Goal: Task Accomplishment & Management: Use online tool/utility

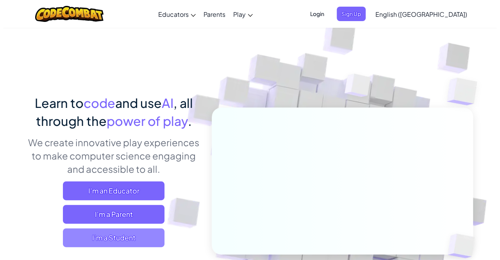
scroll to position [92, 0]
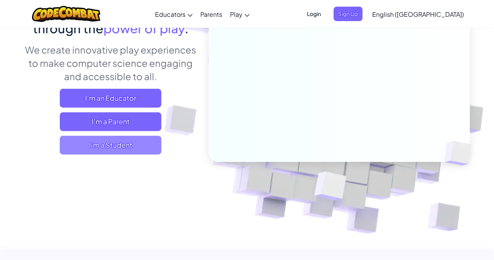
click at [80, 144] on span "I'm a Student" at bounding box center [110, 144] width 101 height 19
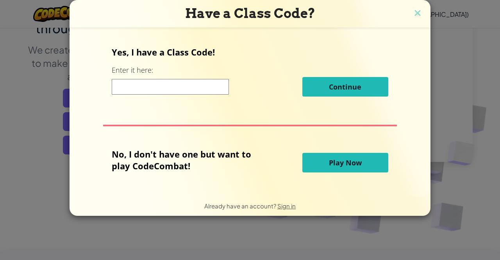
click at [352, 162] on span "Play Now" at bounding box center [345, 162] width 33 height 9
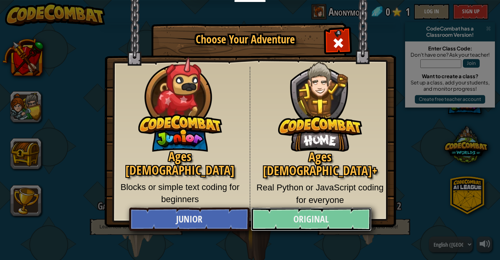
click at [281, 217] on link "Original" at bounding box center [311, 218] width 120 height 23
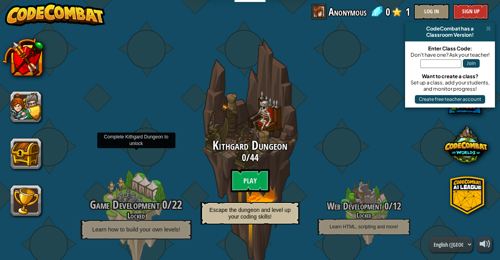
scroll to position [2, 0]
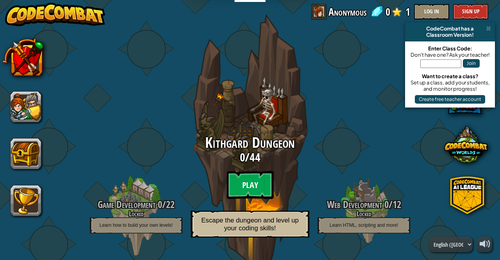
click at [251, 188] on btn "Play" at bounding box center [249, 185] width 47 height 28
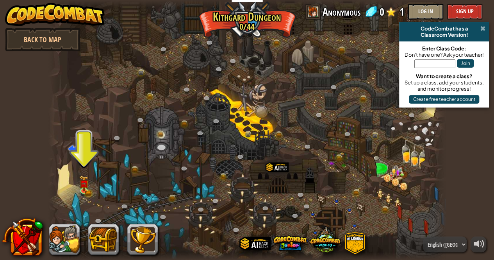
click at [482, 29] on span at bounding box center [482, 28] width 5 height 6
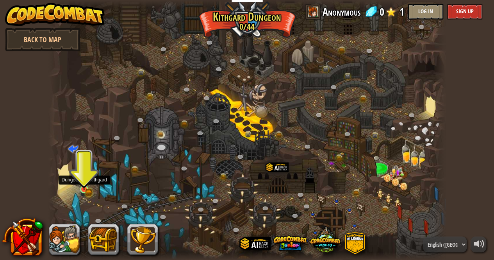
click at [87, 176] on img at bounding box center [83, 179] width 9 height 21
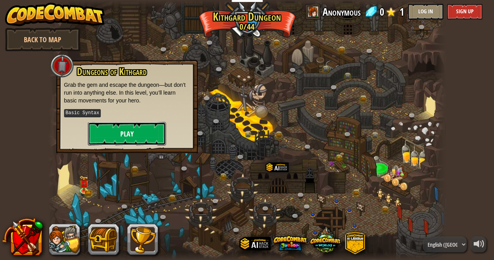
click at [125, 131] on button "Play" at bounding box center [127, 133] width 78 height 23
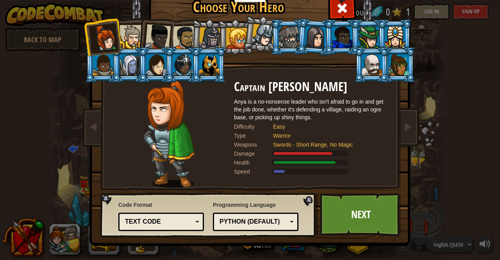
click at [130, 64] on div at bounding box center [129, 64] width 20 height 21
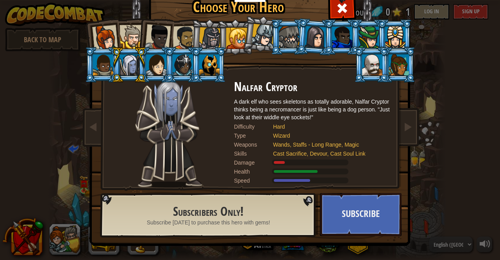
click at [112, 42] on div at bounding box center [105, 38] width 26 height 26
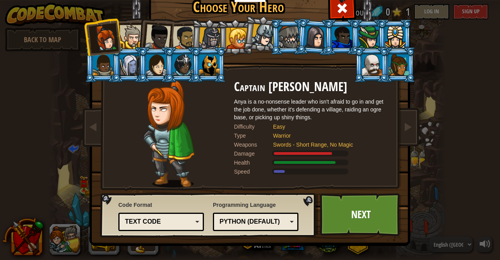
click at [233, 32] on div at bounding box center [236, 38] width 21 height 21
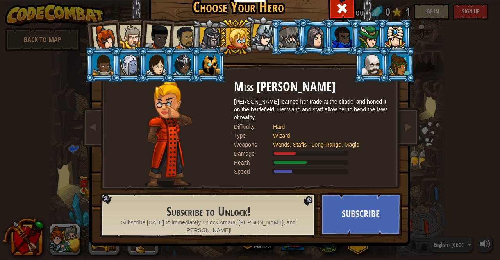
click at [269, 36] on div at bounding box center [262, 35] width 23 height 23
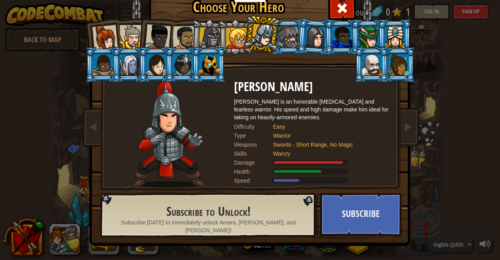
click at [209, 35] on div at bounding box center [210, 38] width 22 height 22
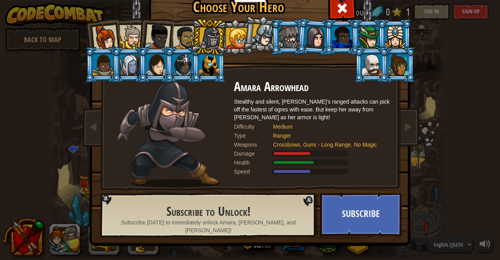
click at [264, 44] on div at bounding box center [262, 35] width 23 height 23
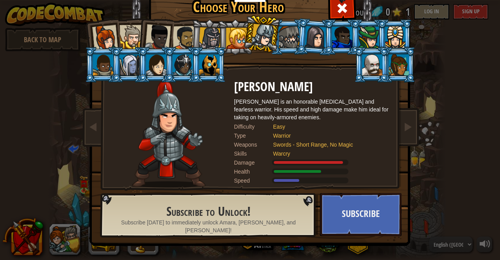
click at [131, 38] on div at bounding box center [131, 37] width 24 height 24
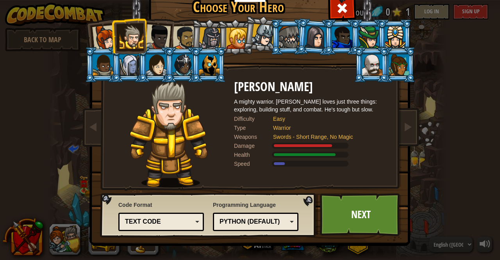
click at [107, 37] on div at bounding box center [105, 38] width 26 height 26
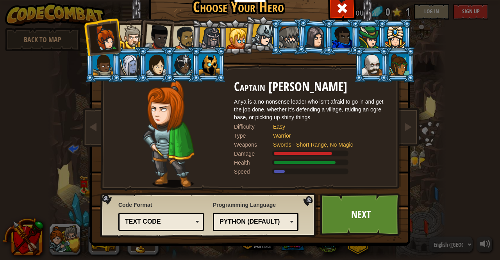
click at [164, 36] on div at bounding box center [158, 37] width 26 height 26
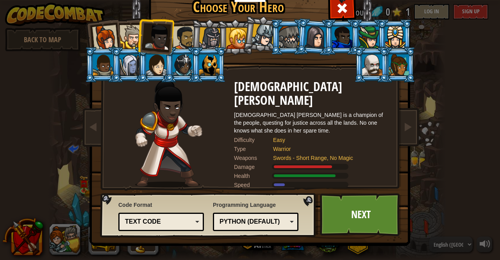
click at [183, 36] on div at bounding box center [184, 38] width 24 height 24
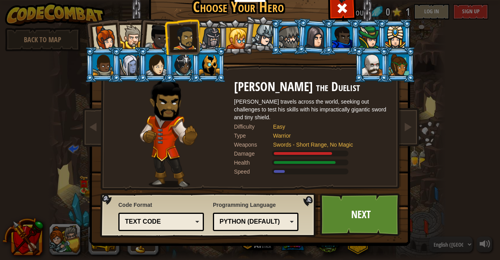
click at [208, 38] on div at bounding box center [210, 38] width 22 height 22
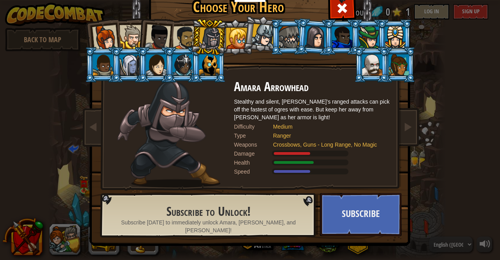
click at [236, 40] on div at bounding box center [236, 38] width 21 height 21
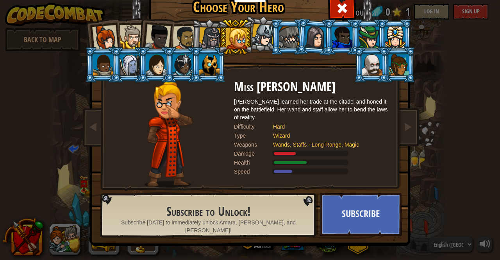
click at [210, 36] on div at bounding box center [210, 38] width 22 height 22
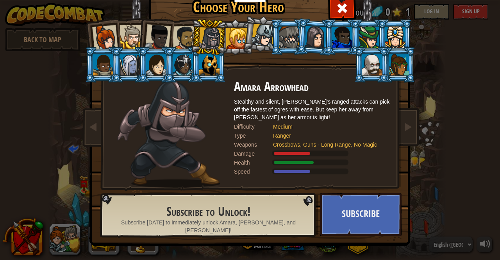
click at [112, 36] on div at bounding box center [105, 38] width 26 height 26
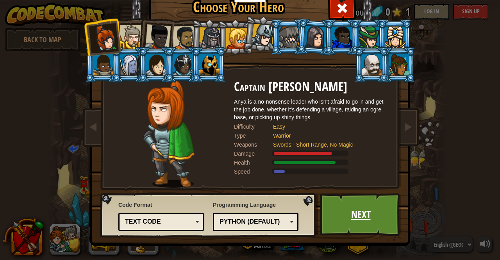
click at [360, 207] on link "Next" at bounding box center [361, 214] width 82 height 43
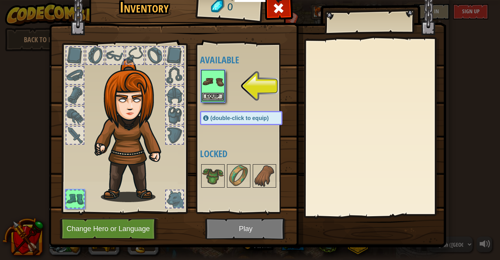
click at [213, 85] on img at bounding box center [213, 82] width 22 height 22
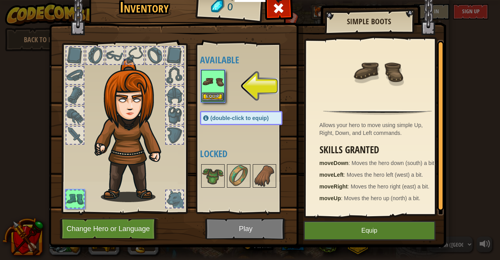
click at [213, 85] on img at bounding box center [213, 82] width 22 height 22
click at [336, 227] on button "Equip" at bounding box center [369, 230] width 132 height 20
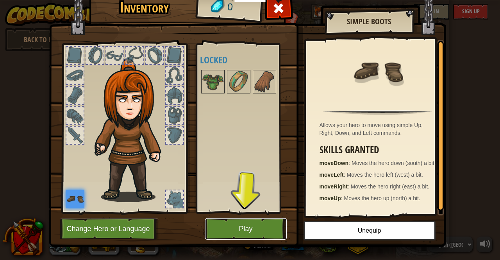
click at [247, 228] on button "Play" at bounding box center [246, 228] width 82 height 21
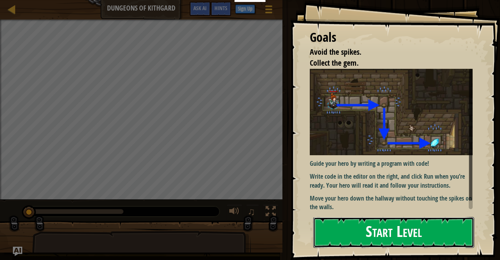
click at [386, 233] on button "Start Level" at bounding box center [393, 232] width 161 height 31
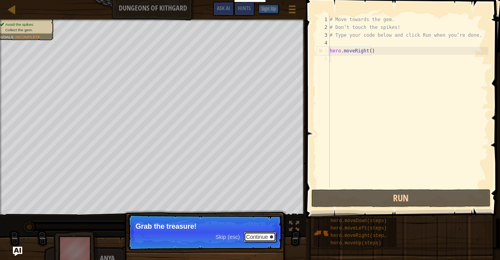
click at [260, 236] on button "Continue" at bounding box center [260, 236] width 32 height 10
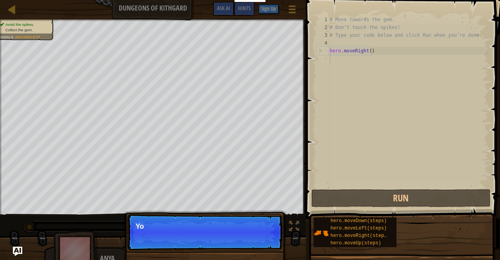
scroll to position [4, 0]
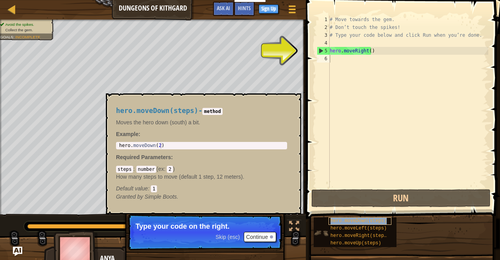
click at [342, 220] on span "hero.moveDown(steps)" at bounding box center [358, 220] width 56 height 5
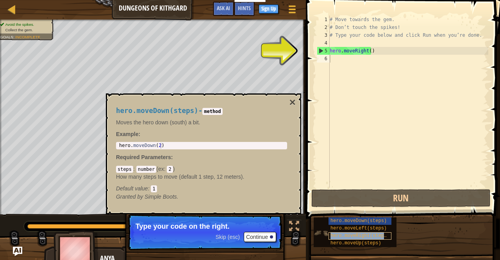
click at [357, 235] on span "hero.moveRight(steps)" at bounding box center [359, 235] width 59 height 5
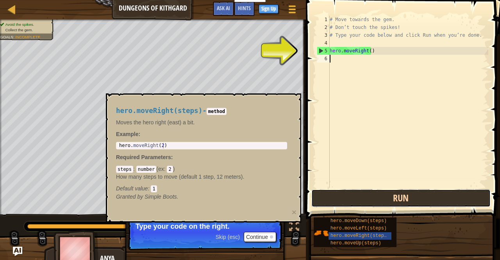
click at [357, 200] on button "Run" at bounding box center [400, 198] width 179 height 18
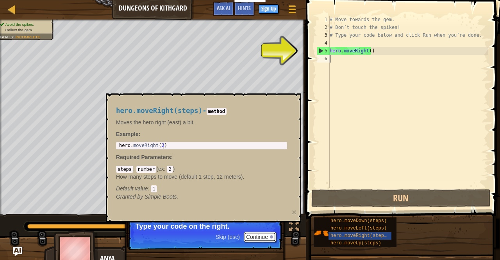
click at [260, 236] on button "Continue" at bounding box center [260, 236] width 32 height 10
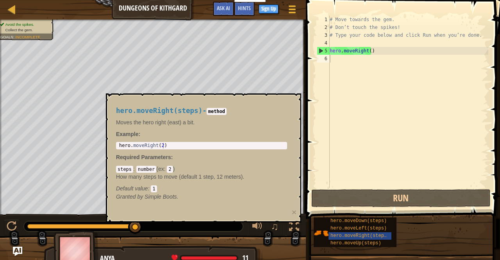
click at [208, 171] on div "steps : number ( ex : 2 ) How many steps to move (default 1 step, 12 meters). D…" at bounding box center [201, 178] width 171 height 27
click at [154, 188] on code "1" at bounding box center [154, 188] width 6 height 7
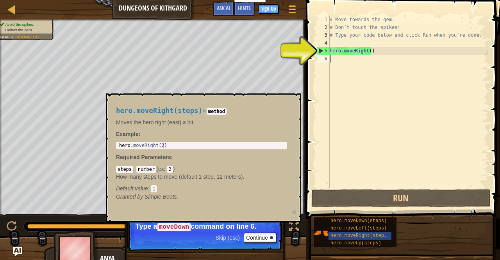
click at [325, 59] on div "6" at bounding box center [322, 59] width 13 height 8
click at [333, 60] on div "# Move towards the gem. # Don’t touch the spikes! # Type your code below and cl…" at bounding box center [408, 109] width 160 height 187
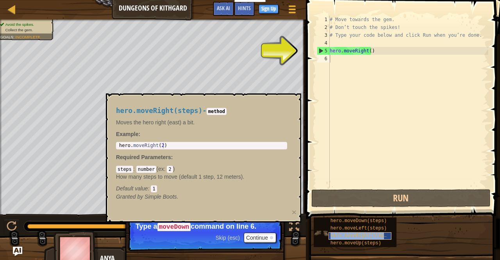
click at [355, 233] on span "hero.moveRight(steps)" at bounding box center [359, 235] width 59 height 5
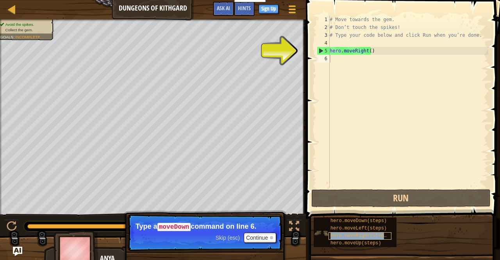
click at [355, 233] on span "hero.moveRight(steps)" at bounding box center [359, 235] width 59 height 5
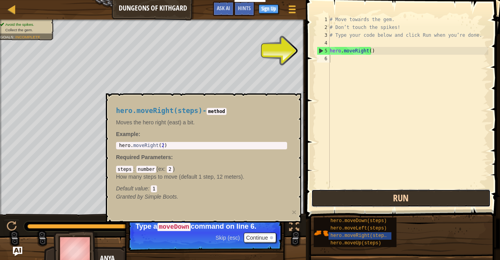
click at [353, 202] on button "Run" at bounding box center [400, 198] width 179 height 18
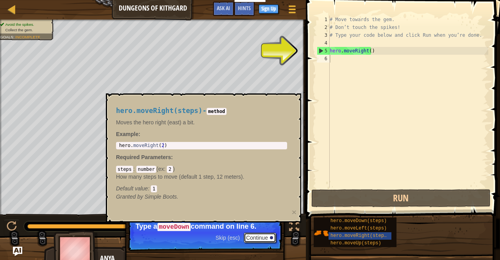
click at [268, 238] on button "Continue" at bounding box center [260, 237] width 32 height 10
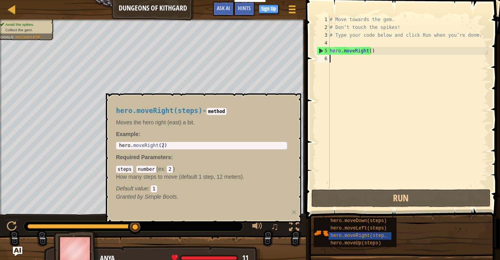
click at [320, 51] on div "5" at bounding box center [323, 51] width 12 height 8
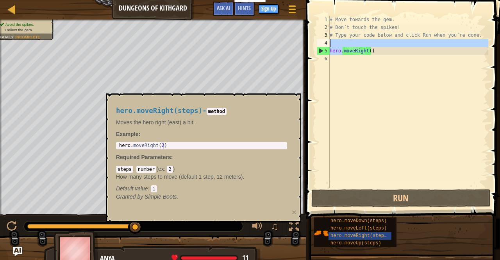
drag, startPoint x: 342, startPoint y: 52, endPoint x: 339, endPoint y: 41, distance: 11.7
click at [339, 41] on div "# Move towards the gem. # Don’t touch the spikes! # Type your code below and cl…" at bounding box center [408, 109] width 160 height 187
type textarea "moveRight()"
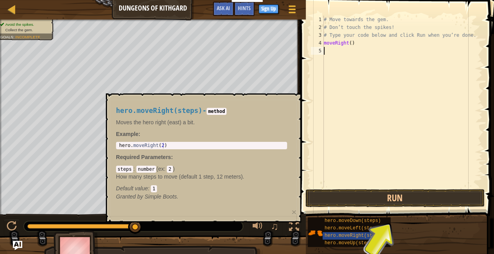
click at [357, 48] on div "# Move towards the gem. # Don’t touch the spikes! # Type your code below and cl…" at bounding box center [402, 109] width 160 height 187
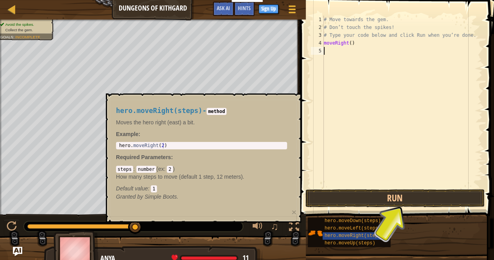
click at [355, 45] on div "# Move towards the gem. # Don’t touch the spikes! # Type your code below and cl…" at bounding box center [402, 109] width 160 height 187
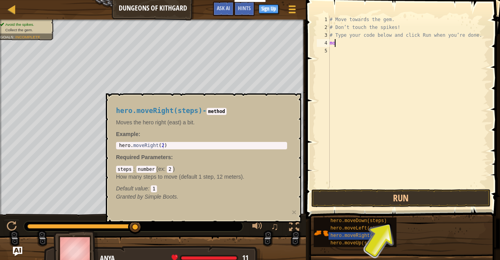
type textarea "m"
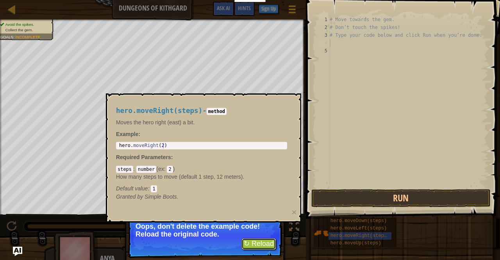
click at [251, 247] on button "↻ Reload" at bounding box center [258, 244] width 35 height 12
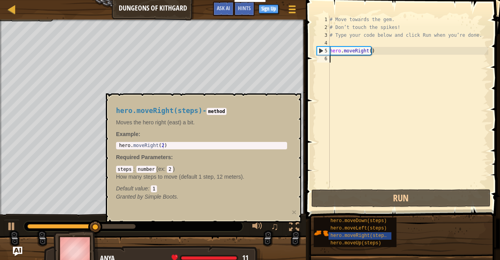
click at [327, 57] on div "6" at bounding box center [322, 59] width 13 height 8
click at [331, 60] on div "# Move towards the gem. # Don’t touch the spikes! # Type your code below and cl…" at bounding box center [408, 109] width 160 height 187
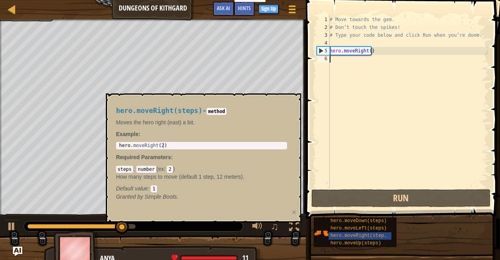
type textarea "hero.moveRight()"
click at [331, 60] on div "# Move towards the gem. # Don’t touch the spikes! # Type your code below and cl…" at bounding box center [408, 109] width 160 height 187
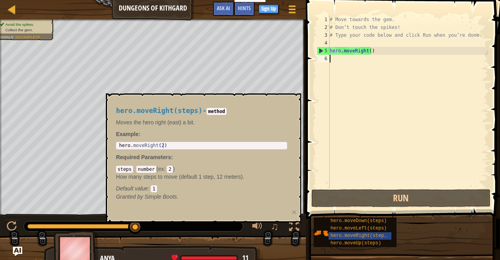
click at [331, 60] on div "# Move towards the gem. # Don’t touch the spikes! # Type your code below and cl…" at bounding box center [408, 109] width 160 height 187
click at [321, 58] on div "6" at bounding box center [322, 59] width 13 height 8
click at [331, 56] on div "# Move towards the gem. # Don’t touch the spikes! # Type your code below and cl…" at bounding box center [408, 109] width 160 height 187
click at [336, 60] on div "# Move towards the gem. # Don’t touch the spikes! # Type your code below and cl…" at bounding box center [408, 109] width 160 height 187
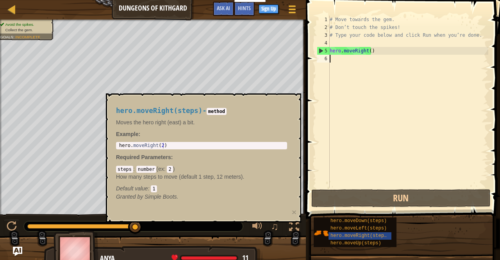
drag, startPoint x: 336, startPoint y: 60, endPoint x: 328, endPoint y: 60, distance: 8.6
click at [328, 60] on div "1 2 3 4 5 6 # Move towards the gem. # Don’t touch the spikes! # Type your code …" at bounding box center [401, 102] width 173 height 172
type textarea "hero.moveRight(2)"
click at [75, 0] on body "Educators Create Free Account School & District Solutions Teacher Toolkit Previ…" at bounding box center [250, 0] width 500 height 0
click at [163, 142] on div "hero.moveRight(2) 1 hero . moveRight ( 2 ) הההההההההההההההההההההההההההההההההההה…" at bounding box center [201, 145] width 171 height 7
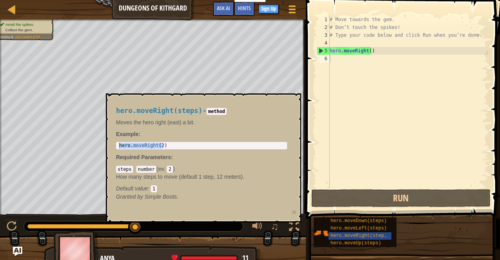
drag, startPoint x: 163, startPoint y: 142, endPoint x: 168, endPoint y: 143, distance: 5.3
click at [168, 143] on div "hero.moveRight(2) 1 hero . moveRight ( 2 ) הההההההההההההההההההההההההההההההההההה…" at bounding box center [201, 145] width 171 height 7
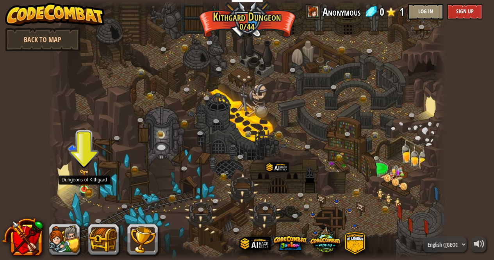
click at [84, 185] on img at bounding box center [83, 179] width 9 height 21
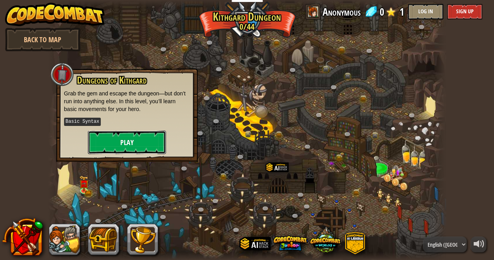
click at [125, 135] on button "Play" at bounding box center [127, 141] width 78 height 23
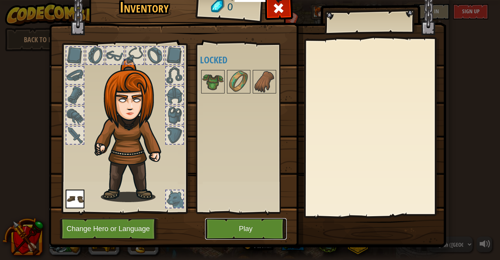
click at [246, 228] on button "Play" at bounding box center [246, 228] width 82 height 21
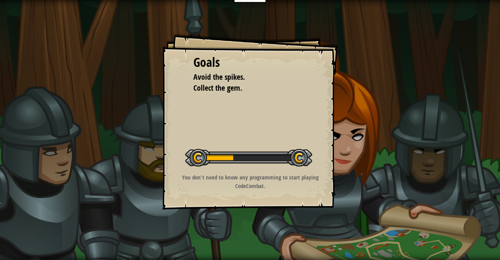
click at [245, 224] on div "Goals Avoid the spikes. Collect the gem. Start Level Error loading from server.…" at bounding box center [250, 130] width 500 height 260
click at [245, 224] on div "Educators Create Free Account School & District Solutions Teacher Toolkit Previ…" at bounding box center [250, 130] width 500 height 260
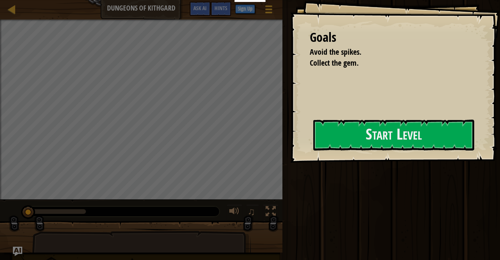
click at [245, 224] on div at bounding box center [141, 239] width 282 height 39
click at [407, 140] on button "Start Level" at bounding box center [393, 134] width 161 height 31
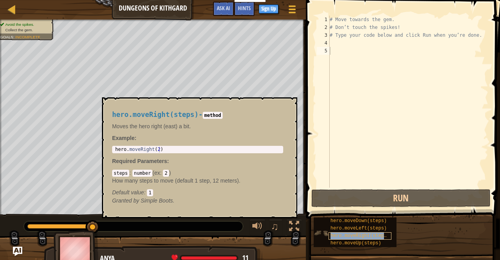
click at [354, 233] on span "hero.moveRight(steps)" at bounding box center [359, 235] width 59 height 5
type textarea "hero.moveRight(2)"
click at [201, 151] on div "hero . moveRight ( 2 )" at bounding box center [198, 155] width 168 height 18
click at [291, 104] on button "×" at bounding box center [288, 106] width 6 height 11
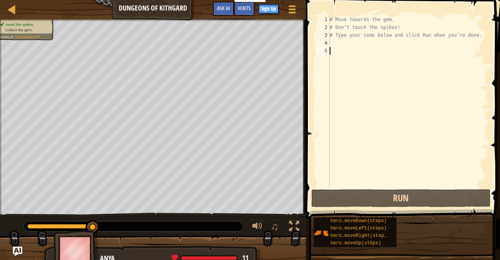
click at [338, 52] on div "# Move towards the gem. # Don’t touch the spikes! # Type your code below and cl…" at bounding box center [408, 109] width 160 height 187
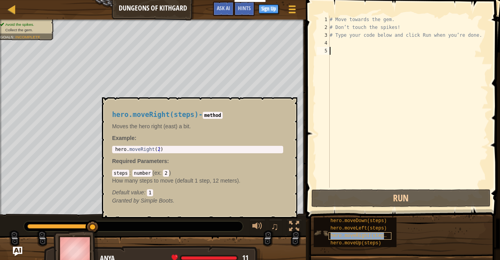
click at [348, 233] on span "hero.moveRight(steps)" at bounding box center [359, 235] width 59 height 5
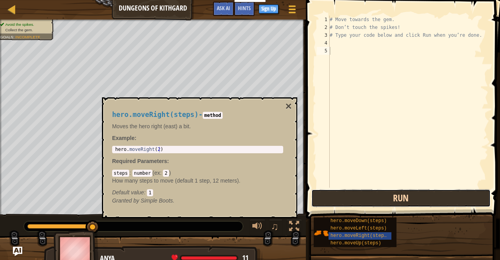
click at [342, 201] on button "Run" at bounding box center [400, 198] width 179 height 18
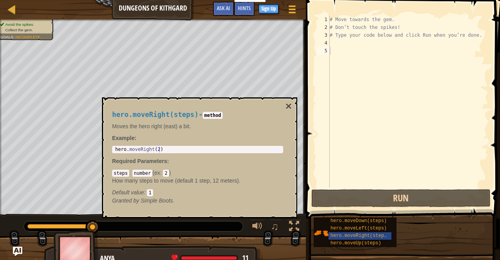
click at [163, 171] on code "2" at bounding box center [166, 172] width 6 height 7
click at [165, 171] on code "2" at bounding box center [166, 172] width 6 height 7
click at [288, 105] on button "×" at bounding box center [288, 106] width 6 height 11
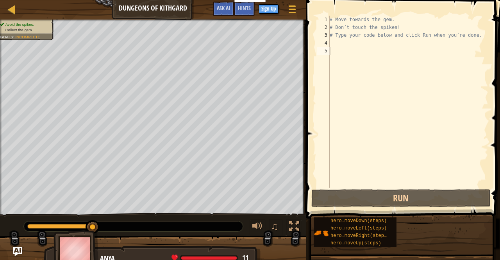
click at [329, 45] on div "4" at bounding box center [322, 43] width 13 height 8
click at [332, 44] on div "# Move towards the gem. # Don’t touch the spikes! # Type your code below and cl…" at bounding box center [408, 109] width 160 height 187
click at [336, 51] on div "# Move towards the gem. # Don’t touch the spikes! # Type your code below and cl…" at bounding box center [408, 109] width 160 height 187
type textarea "h"
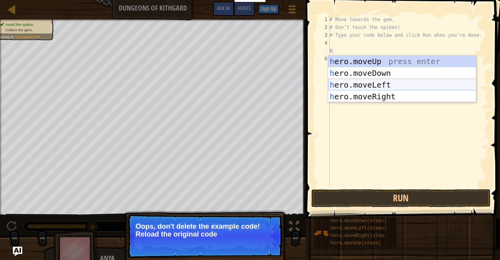
click at [361, 88] on div "h ero.moveUp press enter h ero.moveDown press enter h ero.moveLeft press enter …" at bounding box center [402, 90] width 148 height 70
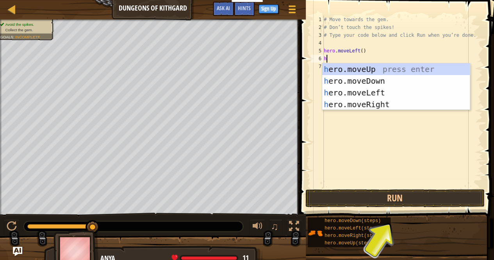
type textarea "he"
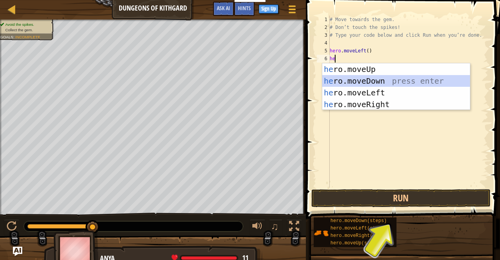
click at [346, 80] on div "he ro.moveUp press enter he ro.moveDown press enter he ro.moveLeft press enter …" at bounding box center [396, 98] width 148 height 70
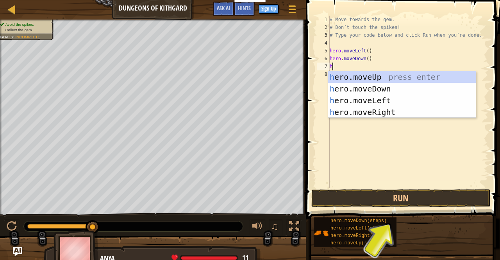
type textarea "he"
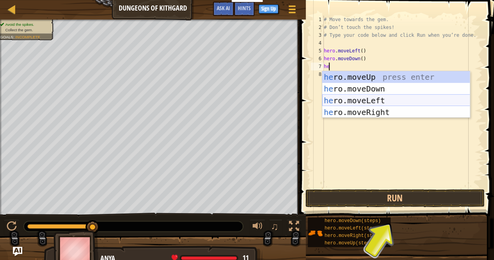
click at [366, 101] on div "he ro.moveUp press enter he ro.moveDown press enter he ro.moveLeft press enter …" at bounding box center [396, 106] width 148 height 70
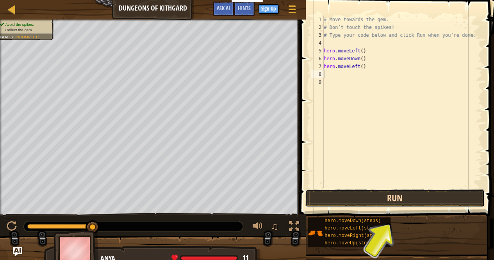
click at [386, 197] on button "Run" at bounding box center [394, 198] width 179 height 18
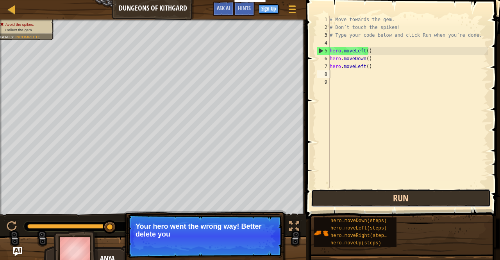
click at [338, 203] on button "Run" at bounding box center [400, 198] width 179 height 18
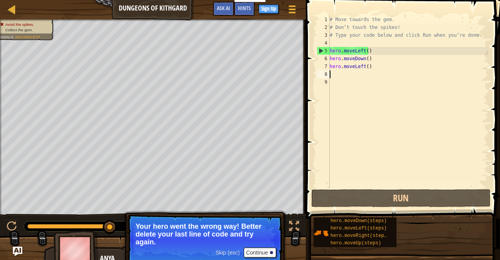
click at [371, 50] on div "# Move towards the gem. # Don’t touch the spikes! # Type your code below and cl…" at bounding box center [408, 109] width 160 height 187
type textarea "# Move towards the gem."
type textarea "hero.moveLeft(2)"
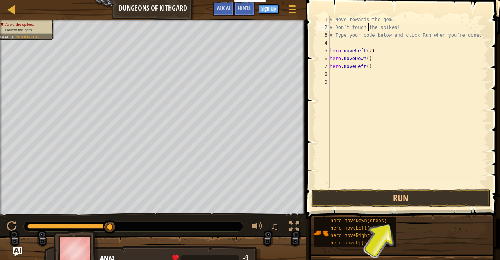
type textarea "# Type your code below and click Run when you’re done."
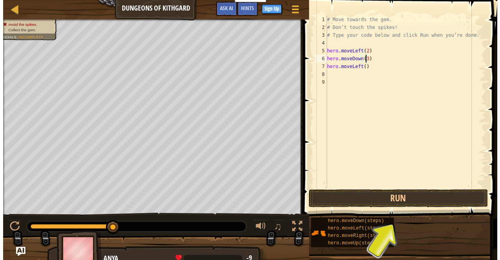
scroll to position [4, 3]
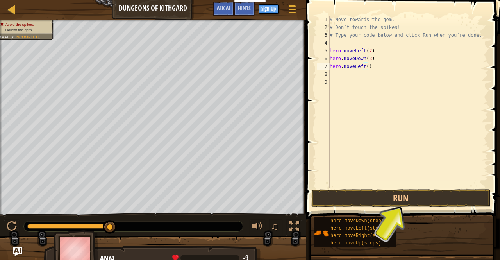
type textarea "hero.moveLeft(4)"
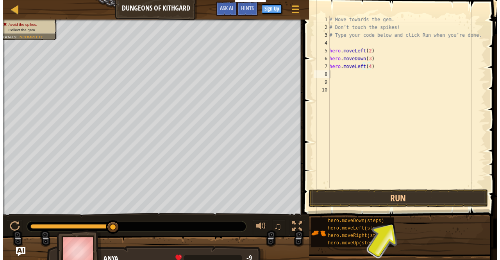
scroll to position [4, 0]
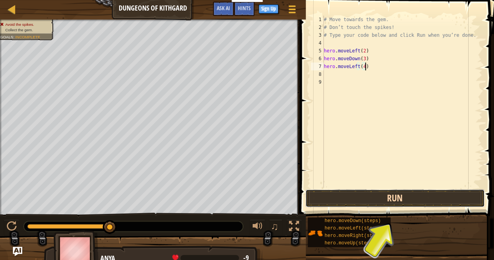
click at [354, 197] on button "Run" at bounding box center [394, 198] width 179 height 18
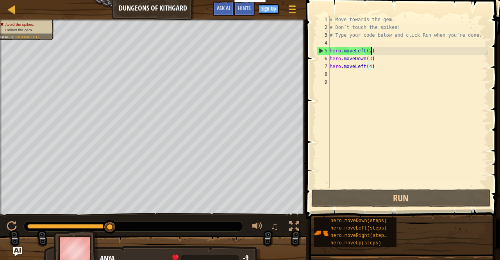
click at [369, 50] on div "# Move towards the gem. # Don’t touch the spikes! # Type your code below and cl…" at bounding box center [408, 109] width 160 height 187
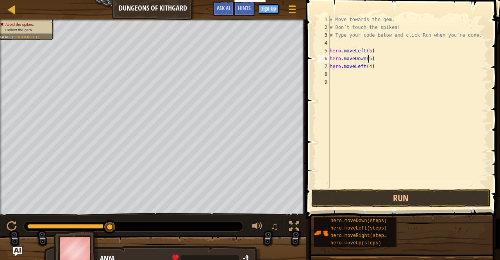
scroll to position [4, 3]
type textarea "hero.moveLeft(5)"
click at [418, 194] on button "Run" at bounding box center [400, 198] width 179 height 18
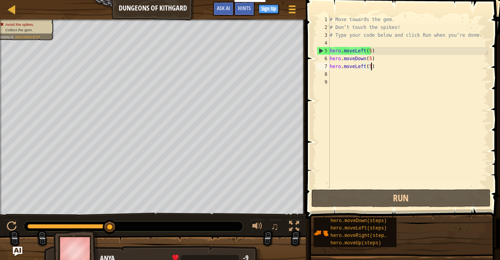
click at [367, 50] on div "# Move towards the gem. # Don’t touch the spikes! # Type your code below and cl…" at bounding box center [408, 109] width 160 height 187
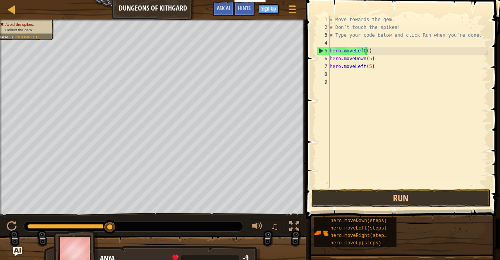
scroll to position [4, 3]
type textarea "hero.moveLeft(50)"
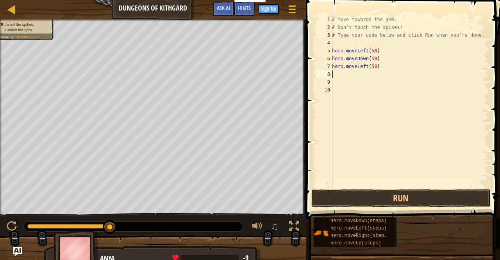
scroll to position [4, 0]
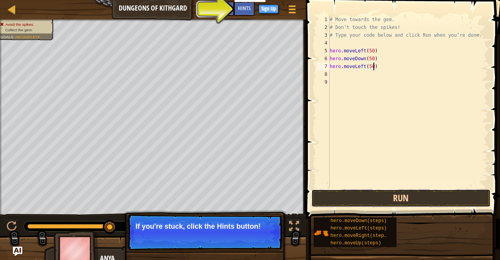
click at [333, 190] on button "Run" at bounding box center [400, 198] width 179 height 18
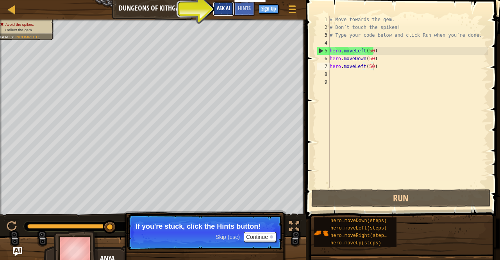
click at [225, 9] on span "Ask AI" at bounding box center [223, 7] width 13 height 7
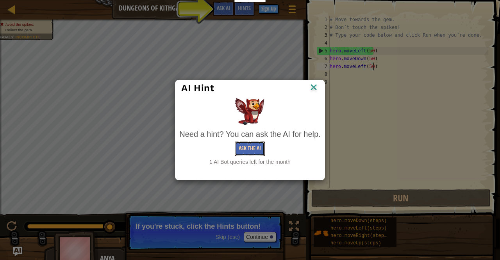
click at [255, 149] on button "Ask the AI" at bounding box center [250, 148] width 30 height 14
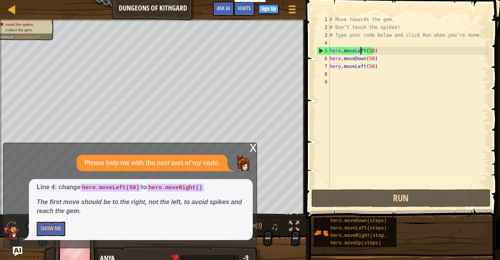
click at [361, 51] on div "# Move towards the gem. # Don’t touch the spikes! # Type your code below and cl…" at bounding box center [408, 109] width 160 height 187
click at [375, 48] on div "# Move towards the gem. # Don’t touch the spikes! # Type your code below and cl…" at bounding box center [408, 109] width 160 height 187
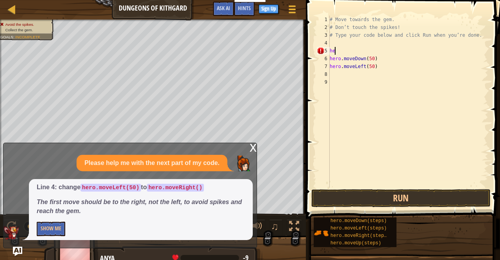
type textarea "h"
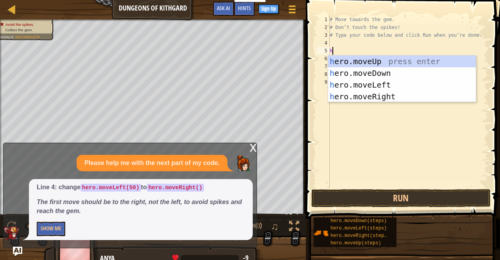
type textarea "he"
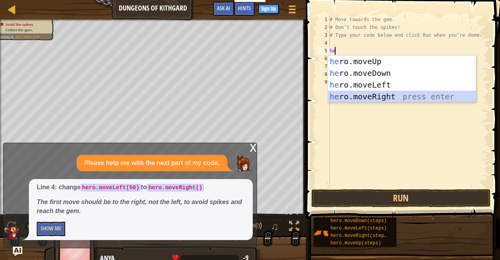
click at [383, 96] on div "he ro.moveUp press enter he ro.moveDown press enter he ro.moveLeft press enter …" at bounding box center [402, 90] width 148 height 70
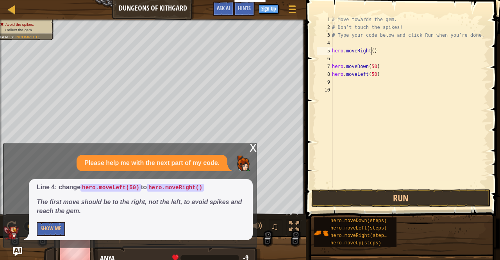
click at [369, 50] on div "# Move towards the gem. # Don’t touch the spikes! # Type your code below and cl…" at bounding box center [409, 109] width 158 height 187
type textarea "hero.moveRight()"
click at [340, 61] on div "# Move towards the gem. # Don’t touch the spikes! # Type your code below and cl…" at bounding box center [409, 109] width 158 height 187
type textarea "h"
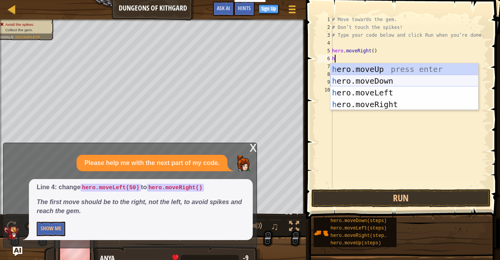
click at [361, 82] on div "h ero.moveUp press enter h ero.moveDown press enter h ero.moveLeft press enter …" at bounding box center [404, 98] width 148 height 70
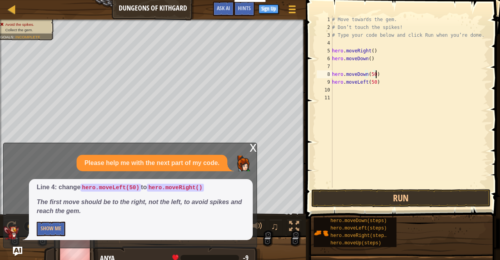
click at [374, 74] on div "# Move towards the gem. # Don’t touch the spikes! # Type your code below and cl…" at bounding box center [409, 109] width 158 height 187
type textarea "h"
type textarea "hero.moveLeft(50)"
type textarea "h"
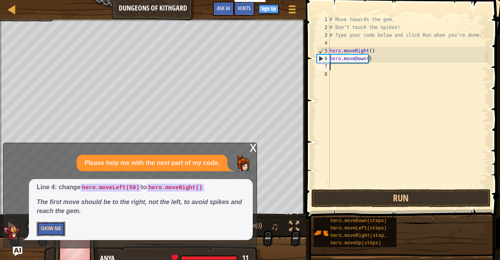
click at [54, 231] on button "Show Me" at bounding box center [51, 228] width 28 height 14
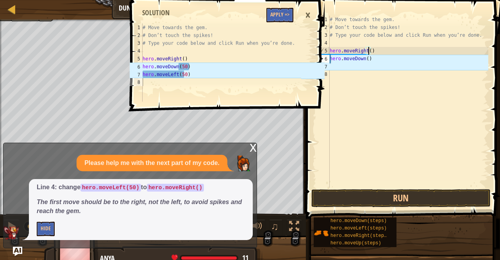
click at [367, 51] on div "# Move towards the gem. # Don’t touch the spikes! # Type your code below and cl…" at bounding box center [408, 109] width 160 height 187
click at [364, 57] on div "# Move towards the gem. # Don’t touch the spikes! # Type your code below and cl…" at bounding box center [408, 109] width 160 height 187
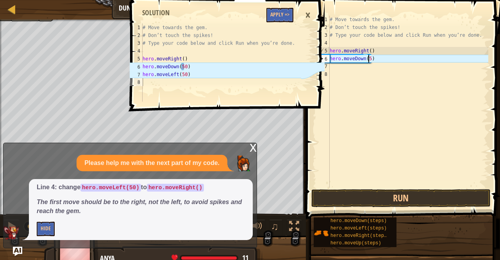
scroll to position [4, 3]
type textarea "hero.moveDown(50)"
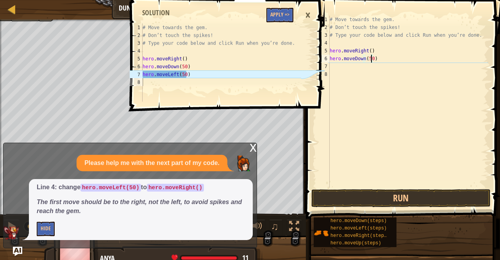
click at [357, 70] on div "# Move towards the gem. # Don’t touch the spikes! # Type your code below and cl…" at bounding box center [408, 109] width 160 height 187
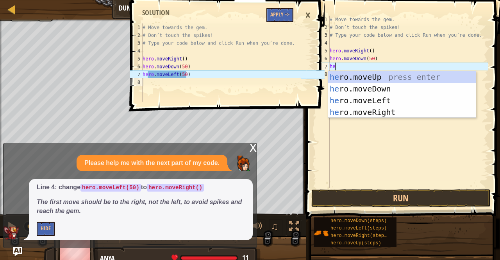
type textarea "her"
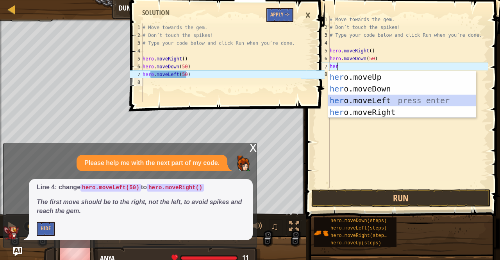
click at [378, 96] on div "her o.moveUp press enter her o.moveDown press enter her o.moveLeft press enter …" at bounding box center [402, 106] width 148 height 70
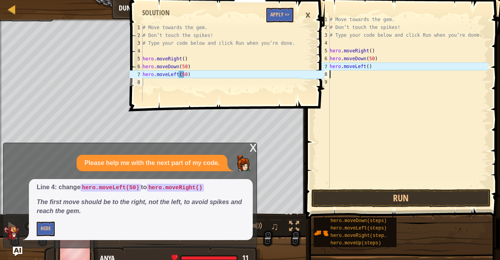
click at [366, 66] on div "# Move towards the gem. # Don’t touch the spikes! # Type your code below and cl…" at bounding box center [408, 109] width 160 height 187
click at [371, 57] on div "# Move towards the gem. # Don’t touch the spikes! # Type your code below and cl…" at bounding box center [408, 109] width 160 height 187
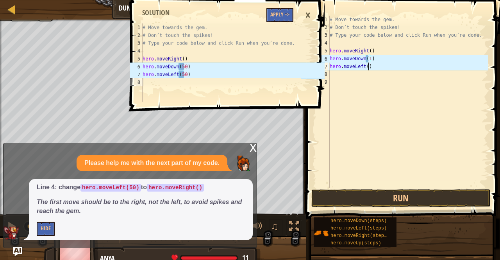
scroll to position [4, 3]
type textarea "hero.moveLeft(1)"
click at [252, 148] on div "1 2 3 4 5 6 7 8 # Move towards the gem. # Don’t touch the spikes! # Type your c…" at bounding box center [226, 130] width 196 height 260
click at [372, 194] on button "Run" at bounding box center [400, 198] width 179 height 18
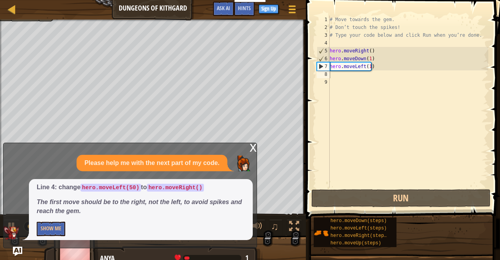
click at [254, 146] on div "x" at bounding box center [252, 147] width 7 height 8
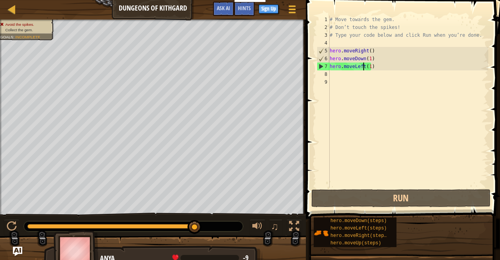
click at [362, 66] on div "# Move towards the gem. # Don’t touch the spikes! # Type your code below and cl…" at bounding box center [408, 109] width 160 height 187
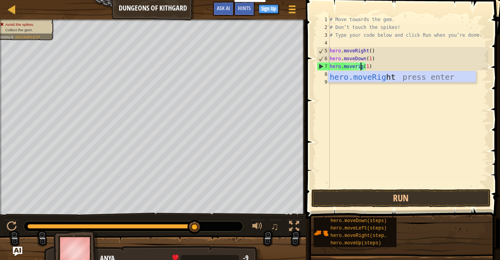
scroll to position [4, 3]
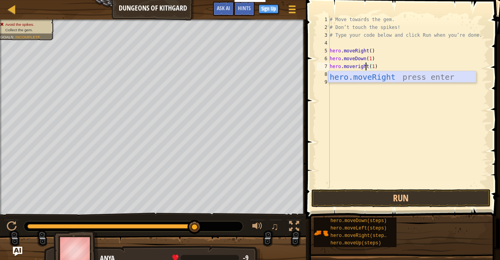
click at [356, 79] on div "hero.moveRight press enter" at bounding box center [402, 88] width 148 height 35
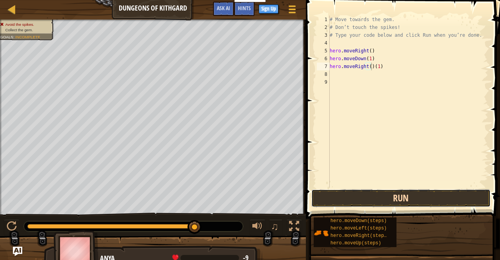
click at [355, 198] on button "Run" at bounding box center [400, 198] width 179 height 18
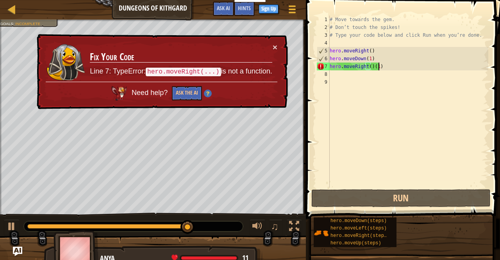
click at [377, 64] on div "# Move towards the gem. # Don’t touch the spikes! # Type your code below and cl…" at bounding box center [408, 109] width 160 height 187
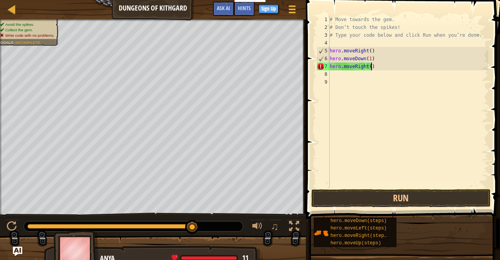
scroll to position [4, 3]
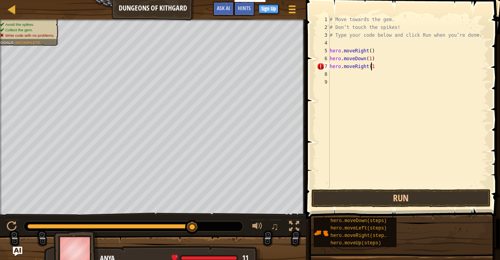
type textarea "hero.moveRight(1)"
click at [367, 196] on button "Run" at bounding box center [400, 198] width 179 height 18
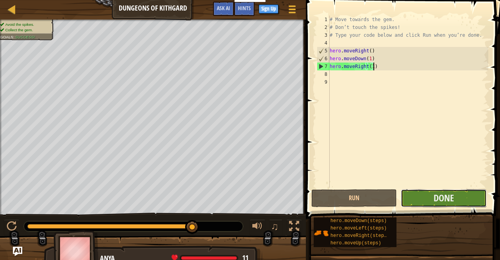
click at [414, 196] on button "Done" at bounding box center [442, 198] width 85 height 18
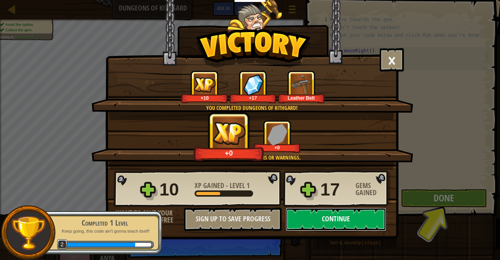
click at [328, 222] on button "Continue" at bounding box center [335, 218] width 101 height 23
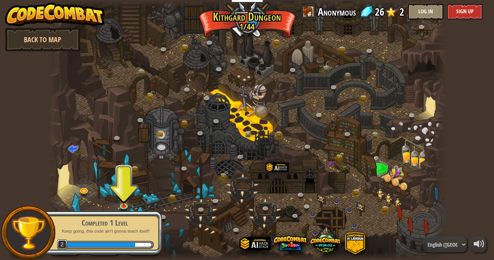
click at [123, 206] on div "Completed 1 Level Keep going, this code ain't gonna teach itself! 2" at bounding box center [100, 232] width 123 height 55
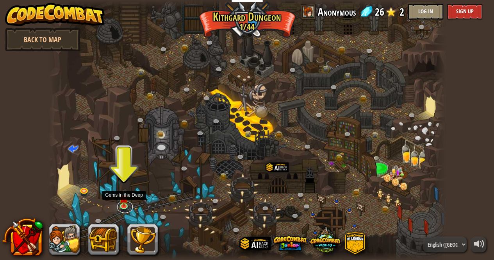
click at [123, 206] on link at bounding box center [125, 207] width 16 height 12
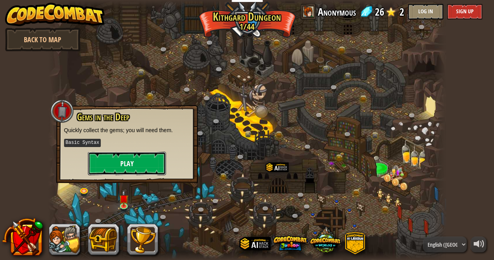
click at [123, 163] on button "Play" at bounding box center [127, 162] width 78 height 23
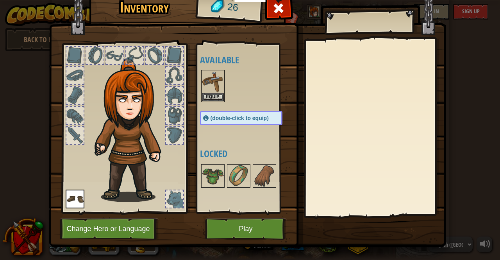
click at [30, 89] on div "Inventory 26 Available Equip Equip (double-click to equip) Locked Equip Unequip…" at bounding box center [250, 130] width 500 height 260
click at [213, 89] on img at bounding box center [213, 82] width 22 height 22
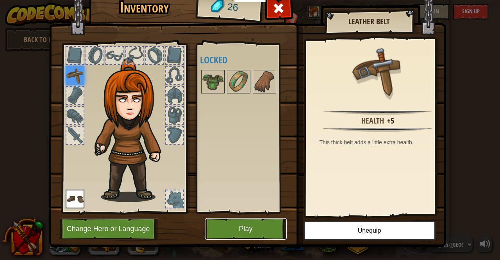
click at [212, 229] on button "Play" at bounding box center [246, 228] width 82 height 21
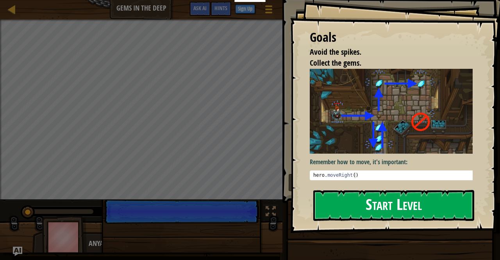
click at [364, 202] on button "Start Level" at bounding box center [393, 205] width 161 height 31
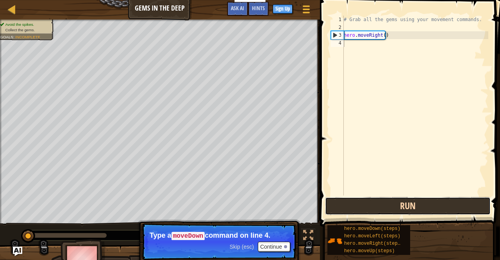
click at [370, 204] on button "Run" at bounding box center [407, 206] width 165 height 18
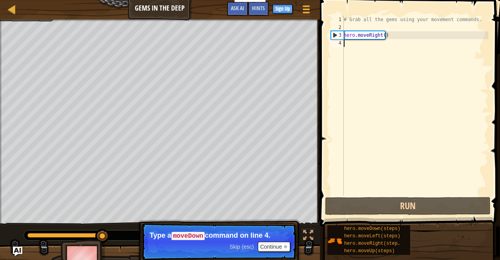
click at [372, 43] on div "# Grab all the gems using your movement commands. hero . moveRight ( )" at bounding box center [415, 113] width 146 height 195
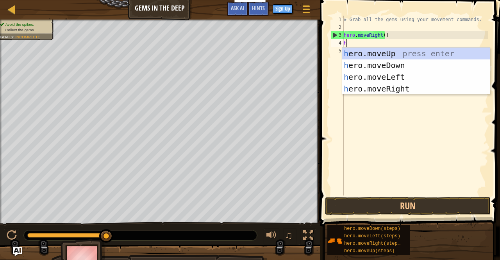
scroll to position [4, 0]
type textarea "he"
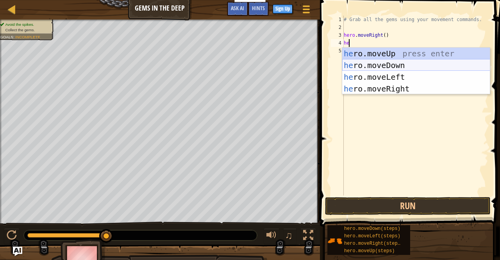
click at [382, 61] on div "he ro.moveUp press enter he ro.moveDown press enter he ro.moveLeft press enter …" at bounding box center [416, 83] width 148 height 70
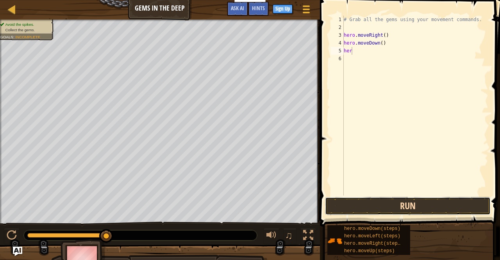
click at [405, 204] on button "Run" at bounding box center [407, 206] width 165 height 18
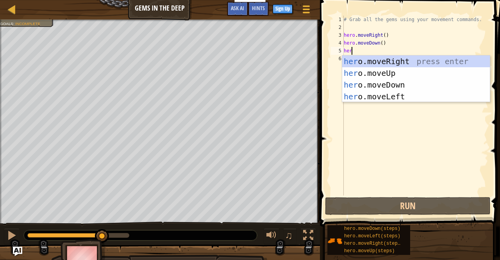
type textarea "hero"
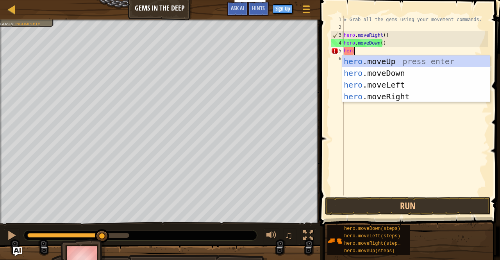
scroll to position [4, 0]
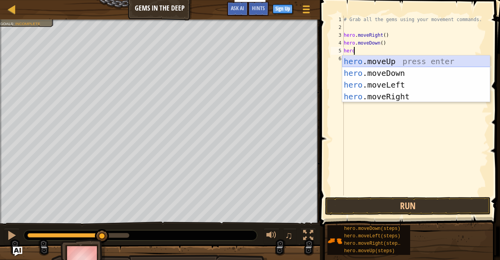
click at [369, 61] on div "hero .moveUp press enter hero .moveDown press enter hero .moveLeft press enter …" at bounding box center [416, 90] width 148 height 70
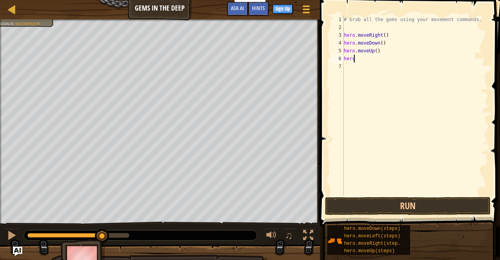
scroll to position [4, 0]
type textarea "hero"
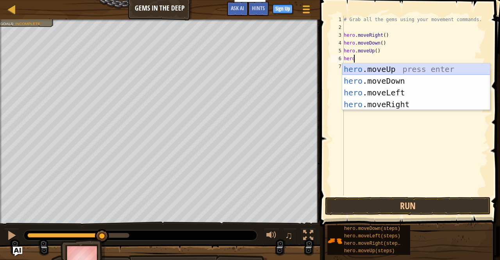
click at [359, 70] on div "hero .moveUp press enter hero .moveDown press enter hero .moveLeft press enter …" at bounding box center [416, 98] width 148 height 70
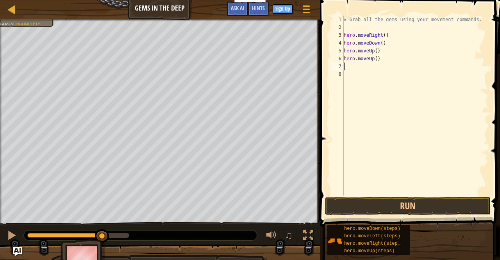
scroll to position [4, 0]
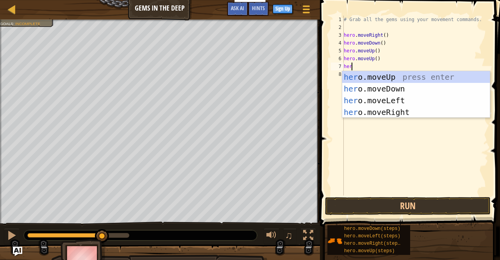
type textarea "hero"
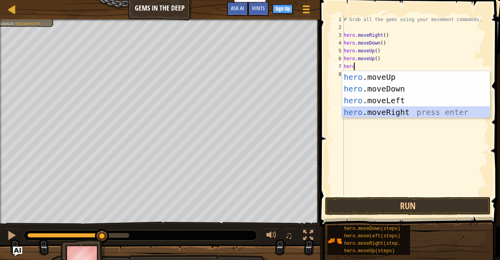
click at [381, 112] on div "hero .moveUp press enter hero .moveDown press enter hero .moveLeft press enter …" at bounding box center [416, 106] width 148 height 70
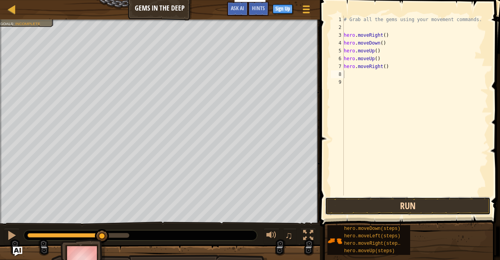
click at [385, 204] on button "Run" at bounding box center [407, 206] width 165 height 18
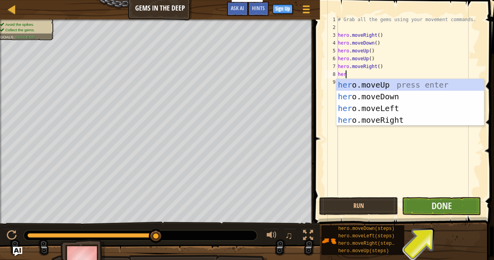
type textarea "her"
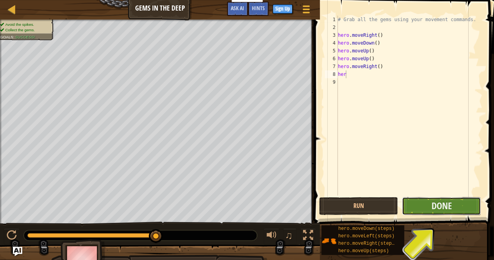
click at [419, 205] on button "Done" at bounding box center [441, 206] width 79 height 18
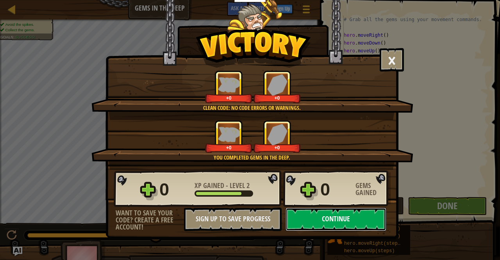
click at [330, 225] on button "Continue" at bounding box center [335, 218] width 101 height 23
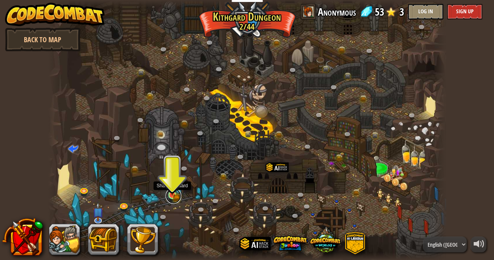
click at [173, 196] on link at bounding box center [173, 196] width 16 height 16
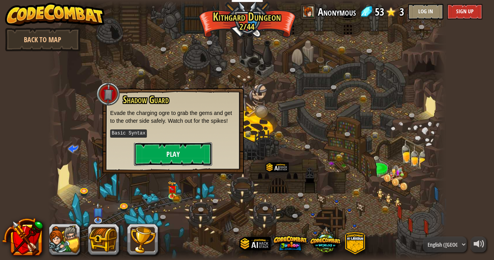
click at [194, 155] on button "Play" at bounding box center [173, 153] width 78 height 23
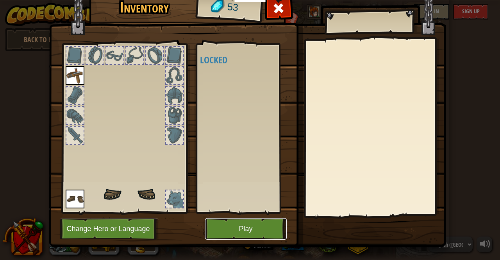
click at [242, 226] on button "Play" at bounding box center [246, 228] width 82 height 21
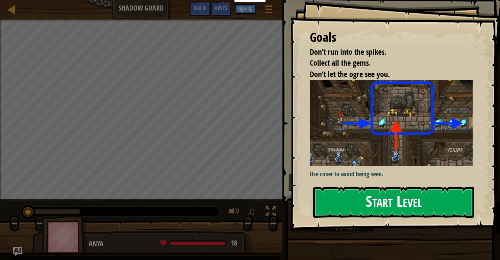
drag, startPoint x: 388, startPoint y: 193, endPoint x: 398, endPoint y: 196, distance: 10.0
click at [396, 195] on button "Start Level" at bounding box center [393, 202] width 161 height 31
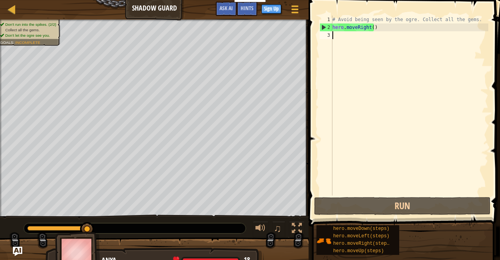
scroll to position [4, 0]
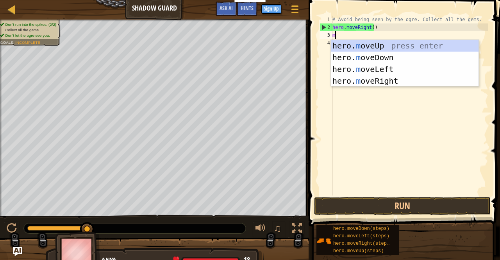
type textarea "mo"
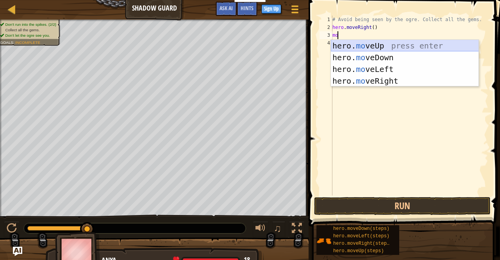
click at [355, 46] on div "hero. mo veUp press enter hero. mo veDown press enter hero. mo veLeft press ent…" at bounding box center [405, 75] width 148 height 70
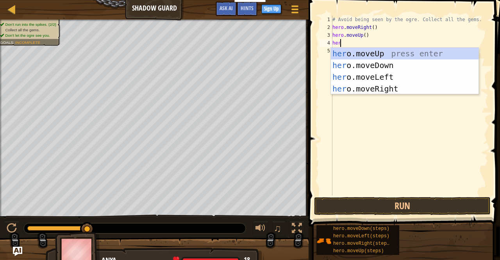
type textarea "hero"
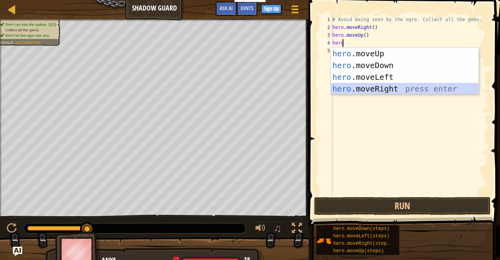
click at [358, 86] on div "hero .moveUp press enter hero .moveDown press enter hero .moveLeft press enter …" at bounding box center [405, 83] width 148 height 70
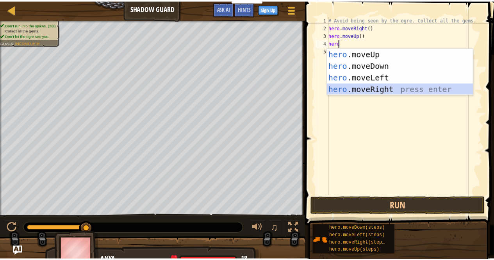
scroll to position [4, 0]
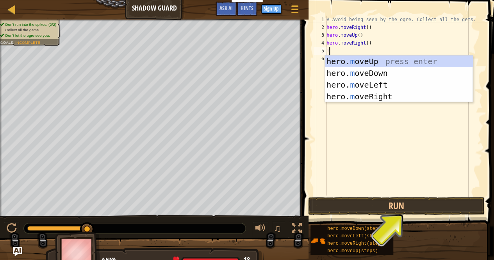
type textarea "mo"
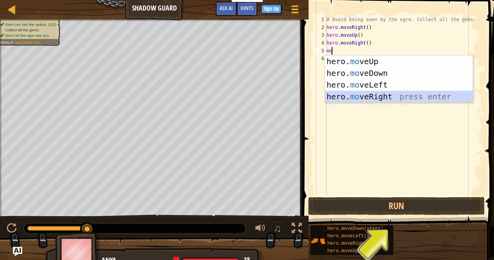
click at [348, 93] on div "hero. mo veUp press enter hero. mo veDown press enter hero. mo veLeft press ent…" at bounding box center [399, 90] width 148 height 70
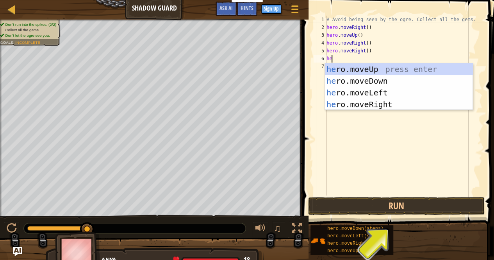
type textarea "her"
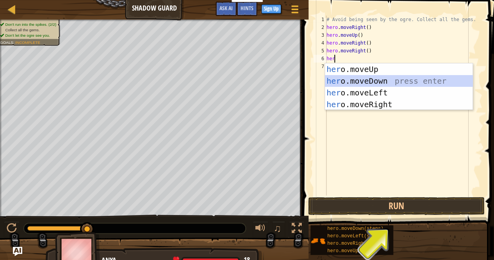
click at [347, 80] on div "her o.moveUp press enter her o.moveDown press enter her o.moveLeft press enter …" at bounding box center [399, 98] width 148 height 70
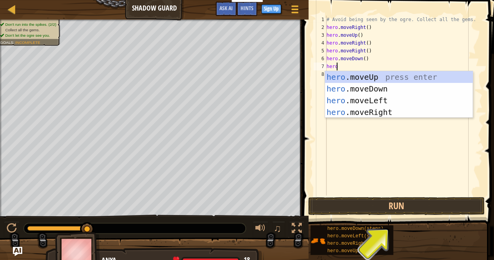
type textarea "herom"
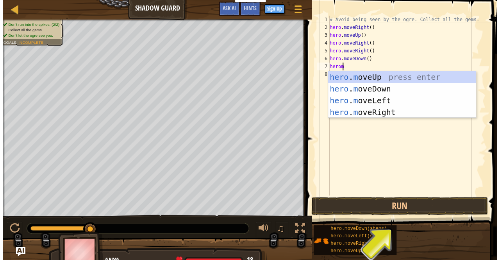
scroll to position [4, 1]
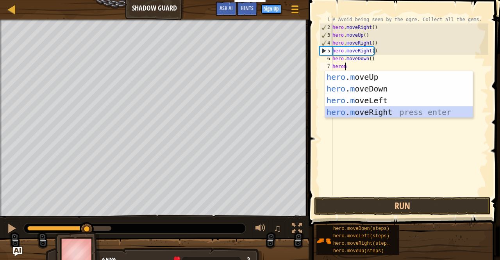
click at [349, 110] on div "hero . m oveUp press enter hero . m oveDown press enter hero . m oveLeft press …" at bounding box center [399, 106] width 148 height 70
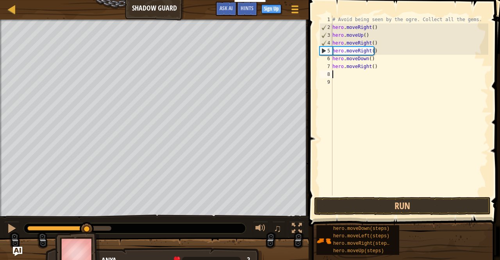
scroll to position [4, 0]
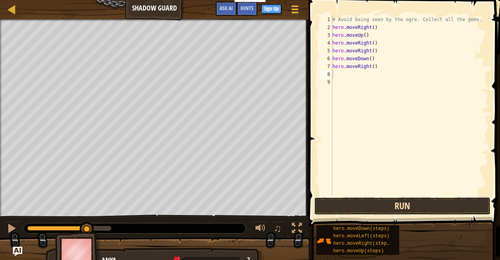
click at [396, 209] on button "Run" at bounding box center [402, 206] width 176 height 18
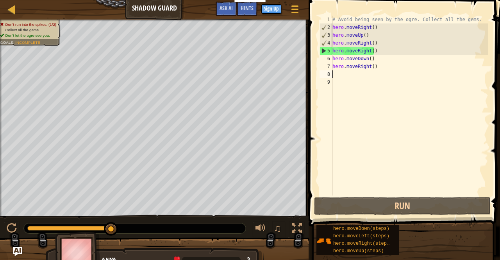
click at [375, 53] on div "# Avoid being seen by the ogre. Collect all the gems. hero . moveRight ( ) hero…" at bounding box center [409, 113] width 157 height 195
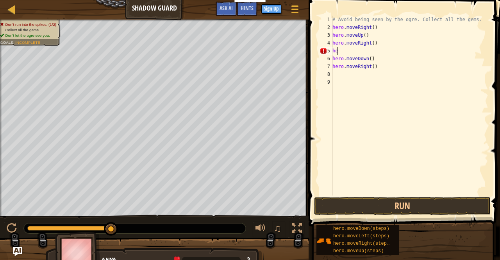
type textarea "h"
click at [366, 212] on button "Run" at bounding box center [402, 206] width 176 height 18
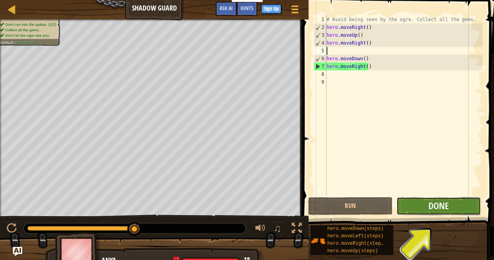
click at [414, 212] on button "Done" at bounding box center [438, 206] width 84 height 18
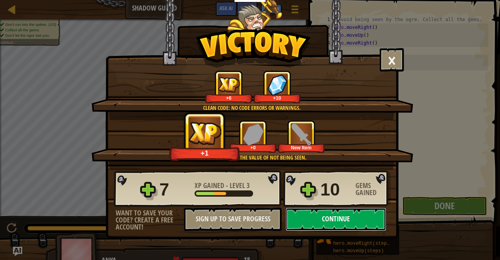
click at [359, 223] on button "Continue" at bounding box center [335, 218] width 101 height 23
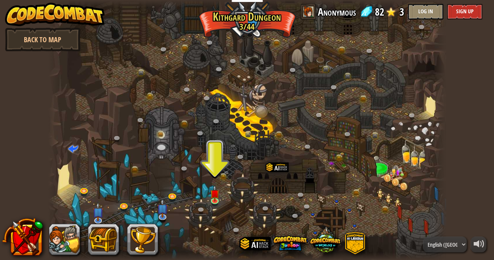
click at [221, 195] on div at bounding box center [246, 130] width 397 height 260
click at [216, 199] on img at bounding box center [214, 189] width 9 height 22
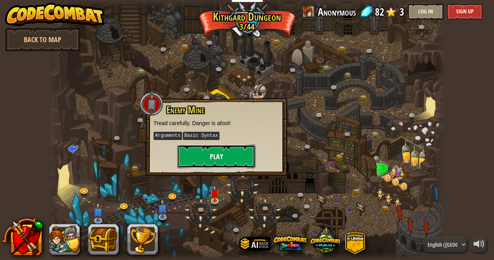
click at [203, 160] on button "Play" at bounding box center [216, 155] width 78 height 23
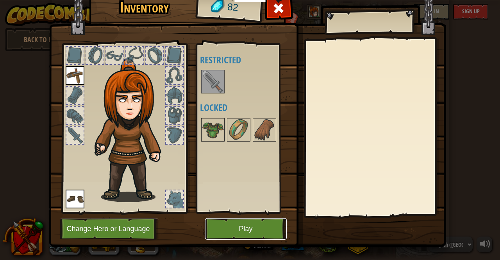
click at [237, 229] on button "Play" at bounding box center [246, 228] width 82 height 21
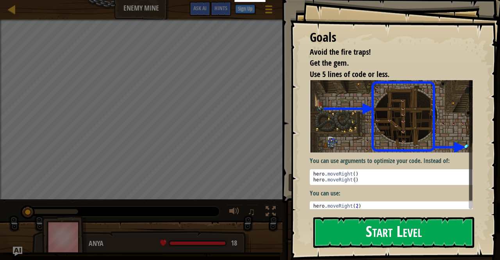
click at [433, 236] on button "Start Level" at bounding box center [393, 232] width 161 height 31
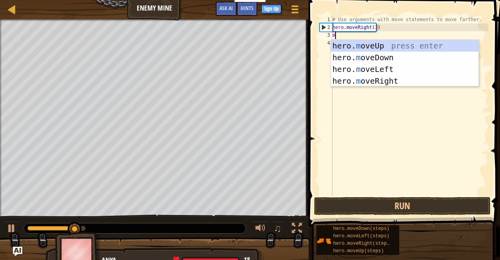
scroll to position [4, 0]
type textarea "mov"
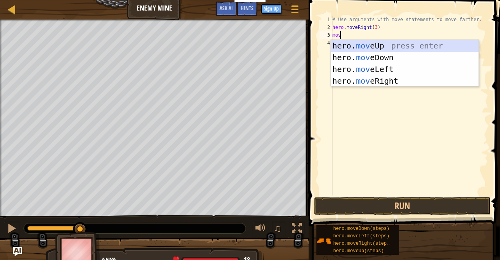
click at [381, 45] on div "hero. mov eUp press enter hero. mov eDown press enter hero. mov eLeft press ent…" at bounding box center [405, 75] width 148 height 70
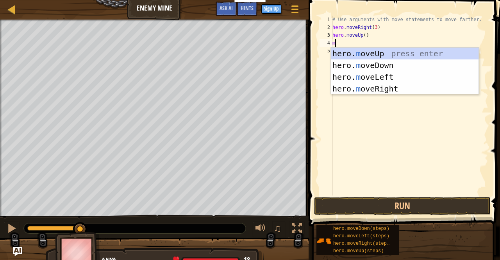
type textarea "mo"
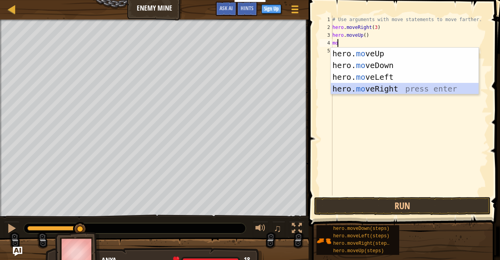
click at [383, 86] on div "hero. mo veUp press enter hero. mo veDown press enter hero. mo veLeft press ent…" at bounding box center [405, 83] width 148 height 70
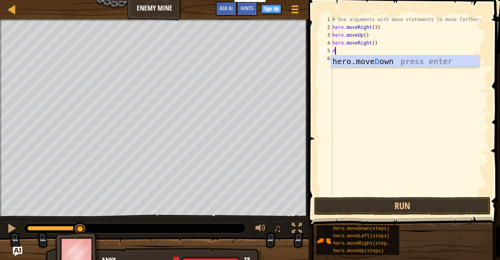
type textarea "do"
click at [414, 62] on div "hero.move Do wn press enter" at bounding box center [405, 72] width 148 height 35
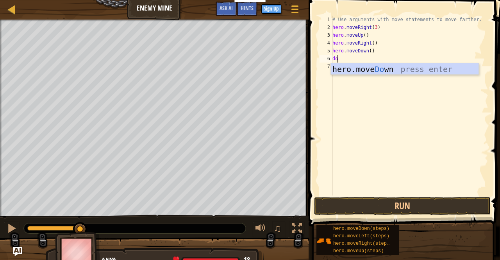
type textarea "d"
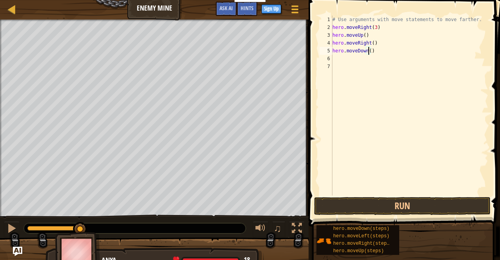
click at [369, 53] on div "# Use arguments with move statements to move farther. hero . moveRight ( 3 ) he…" at bounding box center [409, 113] width 157 height 195
type textarea "hero.moveDown(4)"
click at [389, 52] on div "# Use arguments with move statements to move farther. hero . moveRight ( 3 ) he…" at bounding box center [409, 113] width 157 height 195
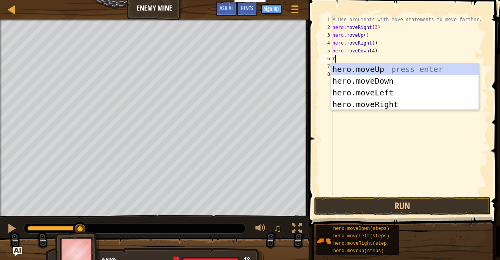
type textarea "ri"
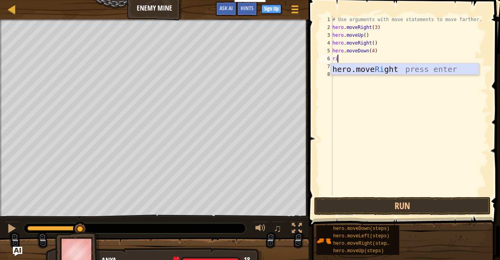
click at [393, 70] on div "hero.move Ri ght press enter" at bounding box center [405, 80] width 148 height 35
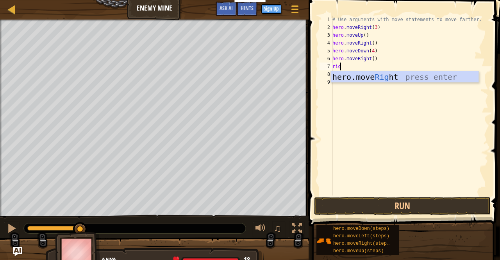
type textarea "right"
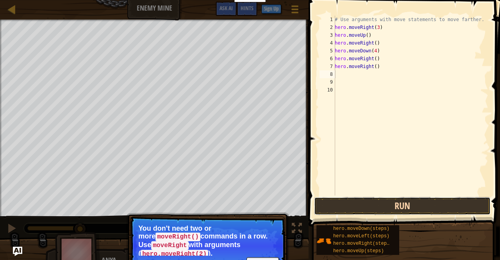
click at [399, 201] on button "Run" at bounding box center [402, 206] width 176 height 18
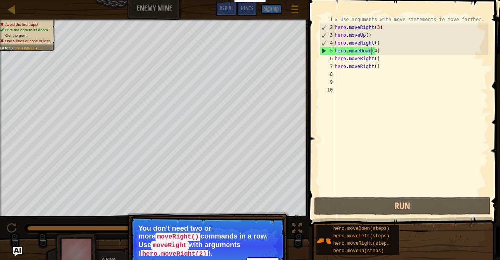
click at [371, 49] on div "# Use arguments with move statements to move farther. hero . moveRight ( 3 ) he…" at bounding box center [410, 113] width 155 height 195
click at [372, 50] on div "# Use arguments with move statements to move farther. hero . moveRight ( 3 ) he…" at bounding box center [410, 113] width 155 height 195
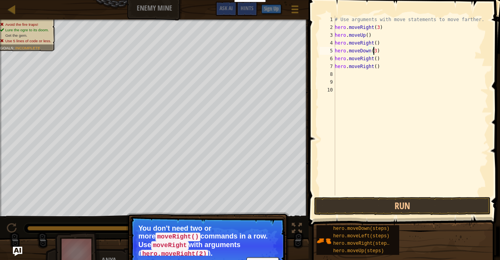
scroll to position [4, 3]
click at [364, 201] on button "Run" at bounding box center [402, 206] width 176 height 18
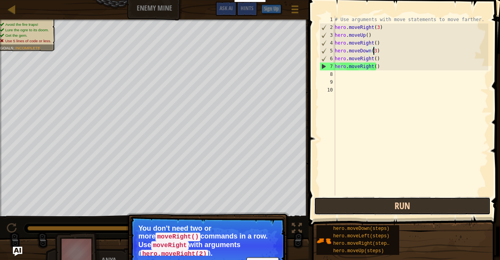
click at [447, 199] on button "Run" at bounding box center [402, 206] width 176 height 18
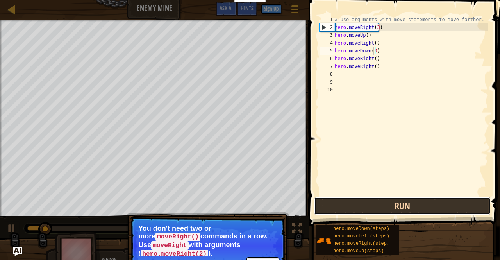
click at [444, 205] on button "Run" at bounding box center [402, 206] width 176 height 18
click at [444, 205] on button "Running" at bounding box center [402, 206] width 176 height 18
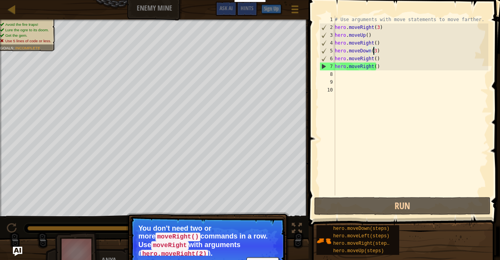
drag, startPoint x: 458, startPoint y: 207, endPoint x: 447, endPoint y: 188, distance: 21.7
drag, startPoint x: 447, startPoint y: 188, endPoint x: 428, endPoint y: 241, distance: 55.7
click at [430, 244] on div "hero.moveDown(steps) hero.moveLeft(steps) hero.moveRight(steps) hero.moveUp(ste…" at bounding box center [405, 239] width 178 height 30
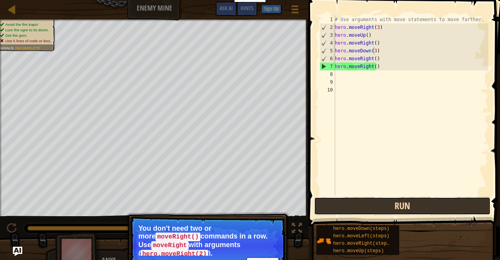
click at [363, 214] on button "Run" at bounding box center [402, 206] width 176 height 18
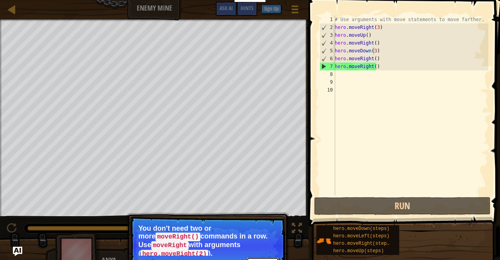
click at [259, 257] on button "Continue" at bounding box center [262, 262] width 32 height 10
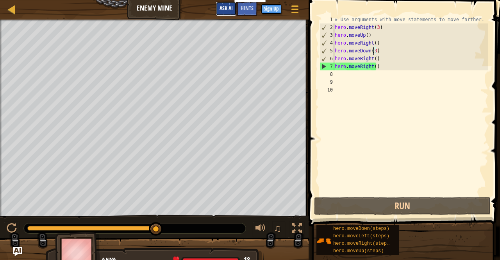
click at [220, 9] on span "Ask AI" at bounding box center [225, 7] width 13 height 7
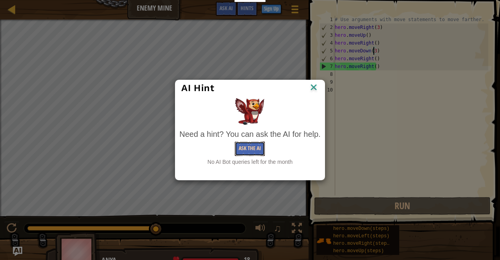
click at [259, 148] on button "Ask the AI" at bounding box center [250, 148] width 30 height 14
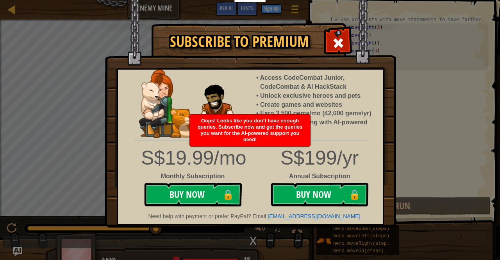
click at [336, 46] on span at bounding box center [338, 43] width 12 height 12
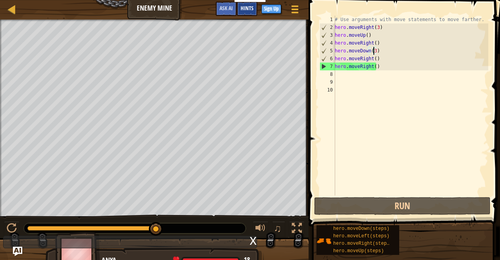
click at [251, 12] on div "Hints" at bounding box center [246, 9] width 21 height 14
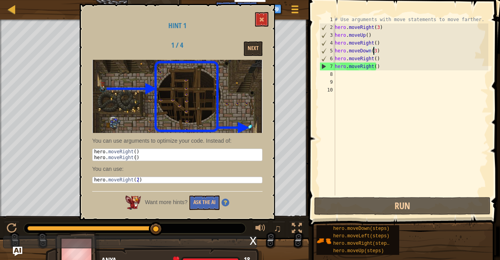
click at [419, 238] on div "hero.moveDown(steps) hero.moveLeft(steps) hero.moveRight(steps) hero.moveUp(ste…" at bounding box center [405, 239] width 178 height 30
click at [366, 37] on div "# Use arguments with move statements to move farther. hero . moveRight ( 3 ) he…" at bounding box center [410, 113] width 155 height 195
click at [373, 58] on div "# Use arguments with move statements to move farther. hero . moveRight ( 3 ) he…" at bounding box center [410, 113] width 155 height 195
drag, startPoint x: 375, startPoint y: 65, endPoint x: 313, endPoint y: 73, distance: 62.9
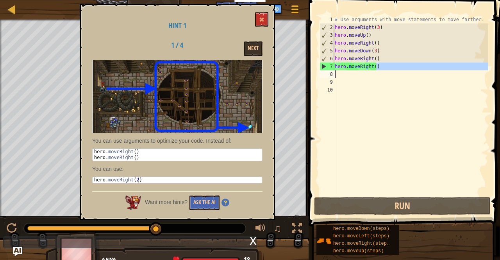
click at [313, 73] on div "hero.moveRight() 1 2 3 4 5 6 7 8 9 10 # Use arguments with move statements to m…" at bounding box center [403, 128] width 194 height 249
click at [336, 62] on div "# Use arguments with move statements to move farther. hero . moveRight ( 3 ) he…" at bounding box center [410, 113] width 155 height 195
click at [359, 58] on div "# Use arguments with move statements to move farther. hero . moveRight ( 3 ) he…" at bounding box center [410, 113] width 155 height 195
click at [374, 58] on div "# Use arguments with move statements to move farther. hero . moveRight ( 3 ) he…" at bounding box center [410, 113] width 155 height 195
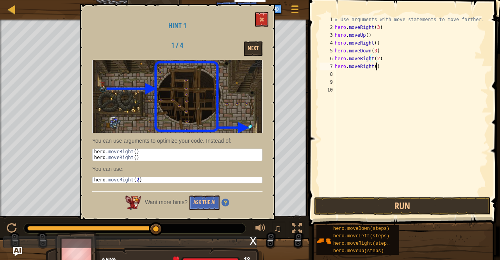
click at [388, 68] on div "# Use arguments with move statements to move farther. hero . moveRight ( 3 ) he…" at bounding box center [410, 113] width 155 height 195
type textarea "h"
type textarea "hero.moveRight(2)"
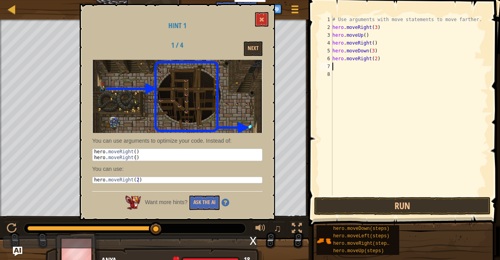
type textarea "hero.moveRight(2)"
click at [388, 205] on button "Run" at bounding box center [402, 206] width 176 height 18
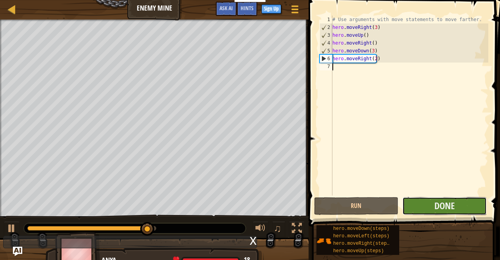
click at [421, 206] on button "Done" at bounding box center [444, 206] width 84 height 18
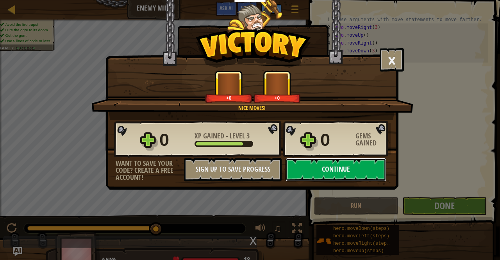
click at [327, 172] on button "Continue" at bounding box center [335, 169] width 101 height 23
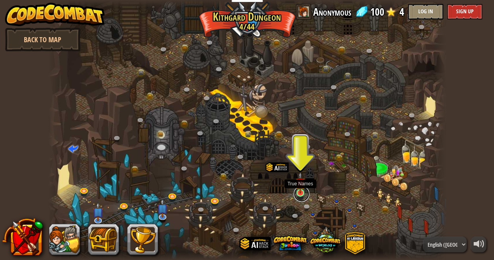
click at [295, 193] on link at bounding box center [301, 194] width 16 height 16
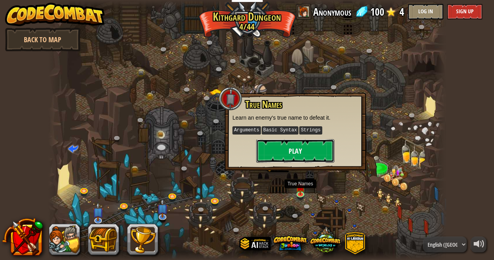
click at [314, 159] on button "Play" at bounding box center [295, 150] width 78 height 23
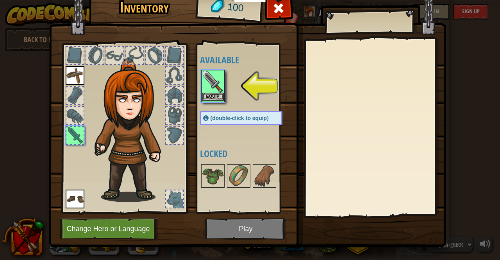
click at [208, 87] on img at bounding box center [213, 82] width 22 height 22
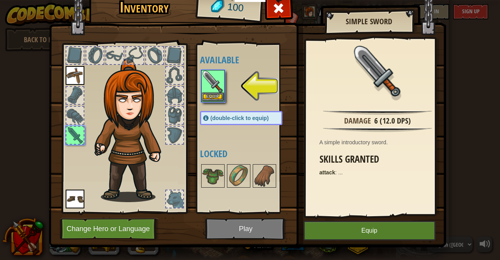
click at [208, 87] on img at bounding box center [213, 82] width 22 height 22
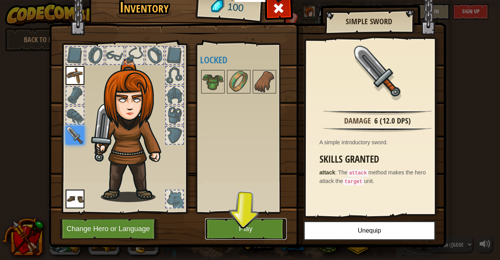
click at [260, 229] on button "Play" at bounding box center [246, 228] width 82 height 21
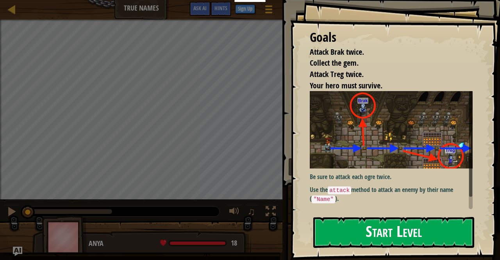
click at [374, 224] on button "Start Level" at bounding box center [393, 232] width 161 height 31
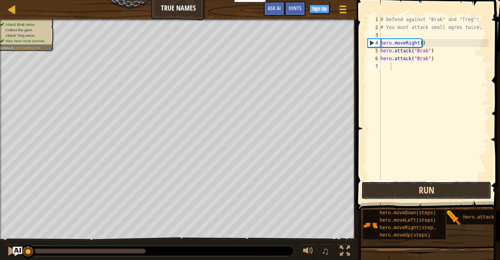
click at [389, 193] on button "Run" at bounding box center [426, 190] width 130 height 18
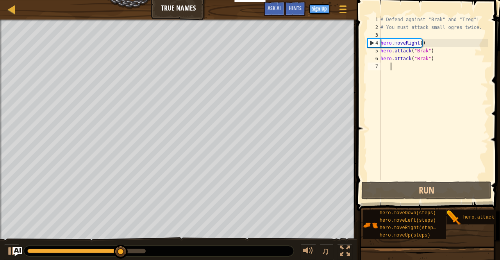
click at [389, 61] on div "# Defend against "Brak" and "Treg"! # You must attack small ogres twice. hero .…" at bounding box center [433, 106] width 109 height 180
type textarea "hero.attack("Brak")"
click at [433, 58] on div "# Defend against "Brak" and "Treg"! # You must attack small ogres twice. hero .…" at bounding box center [433, 106] width 109 height 180
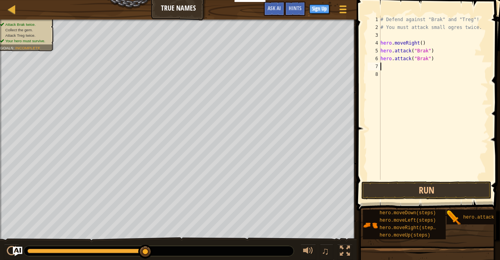
type textarea "m"
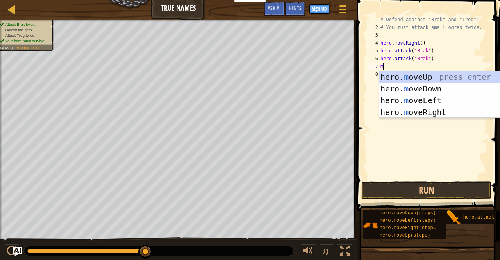
scroll to position [4, 0]
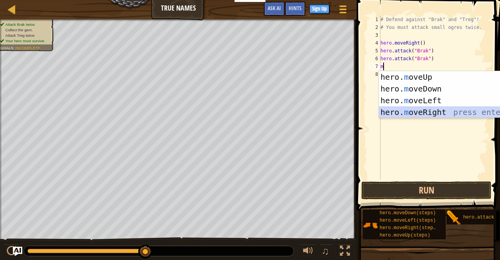
click at [420, 108] on div "hero. m oveUp press enter hero. m oveDown press enter hero. m oveLeft press ent…" at bounding box center [453, 106] width 148 height 70
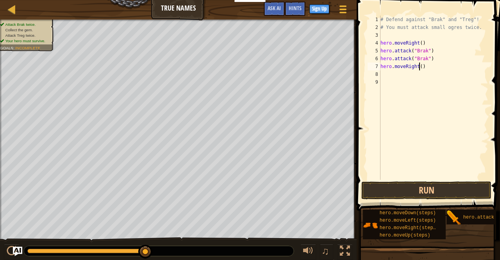
click at [418, 66] on div "# Defend against "Brak" and "Treg"! # You must attack small ogres twice. hero .…" at bounding box center [433, 106] width 109 height 180
type textarea "hero.moveRight(2)"
click at [386, 72] on div "# Defend against "Brak" and "Treg"! # You must attack small ogres twice. hero .…" at bounding box center [433, 106] width 109 height 180
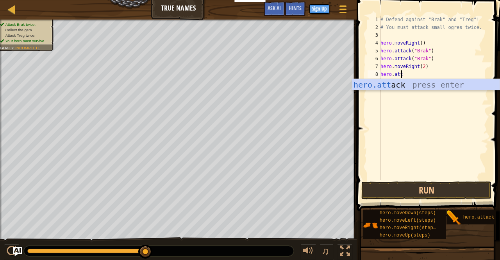
scroll to position [4, 1]
click at [402, 84] on div "hero.att ack press enter" at bounding box center [426, 96] width 148 height 35
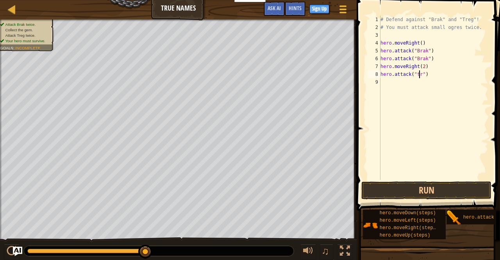
scroll to position [4, 3]
type textarea "hero.attack("treg")"
click at [383, 89] on div "# Defend against "Brak" and "Treg"! # You must attack small ogres twice. hero .…" at bounding box center [433, 106] width 109 height 180
click at [383, 82] on div "# Defend against "Brak" and "Treg"! # You must attack small ogres twice. hero .…" at bounding box center [433, 106] width 109 height 180
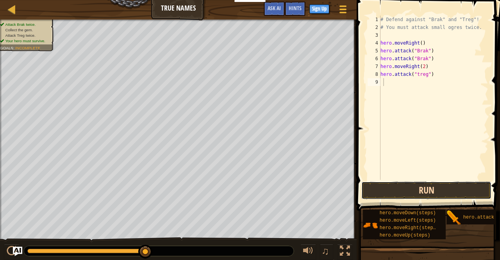
click at [421, 190] on button "Run" at bounding box center [426, 190] width 130 height 18
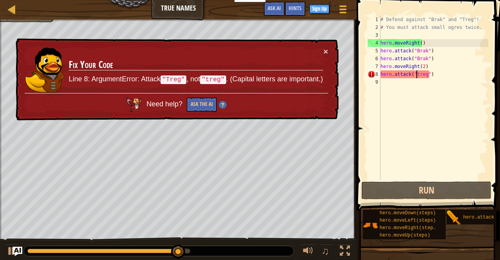
click at [417, 75] on div "# Defend against "Brak" and "Treg"! # You must attack small ogres twice. hero .…" at bounding box center [433, 106] width 109 height 180
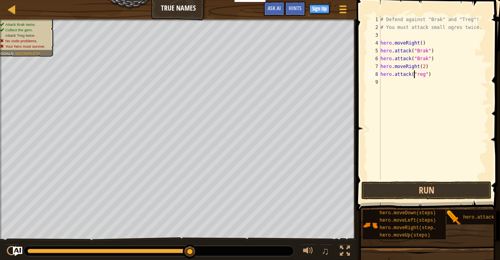
type textarea "hero.attack("Treg")"
click at [386, 77] on div "# Defend against "Brak" and "Treg"! # You must attack small ogres twice. hero .…" at bounding box center [433, 106] width 109 height 180
click at [437, 80] on div "# Defend against "Brak" and "Treg"! # You must attack small ogres twice. hero .…" at bounding box center [433, 106] width 109 height 180
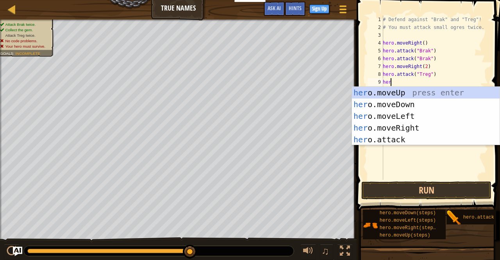
scroll to position [4, 0]
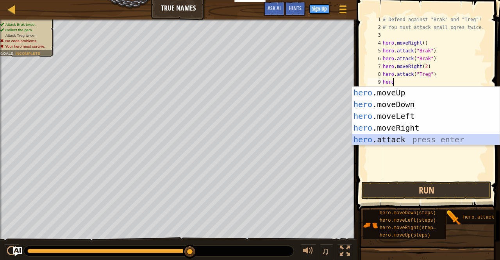
click at [368, 140] on div "hero .moveUp press enter hero .moveDown press enter hero .moveLeft press enter …" at bounding box center [426, 128] width 148 height 82
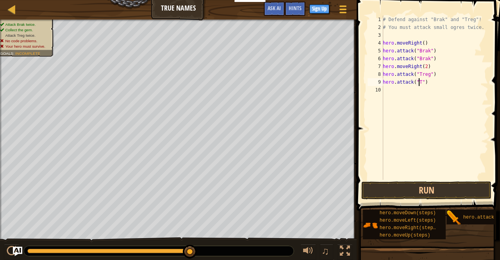
scroll to position [4, 3]
type textarea "hero.attack("Treg")"
click at [389, 88] on div "# Defend against "Brak" and "Treg"! # You must attack small ogres twice. hero .…" at bounding box center [434, 106] width 107 height 180
click at [383, 188] on button "Run" at bounding box center [426, 190] width 130 height 18
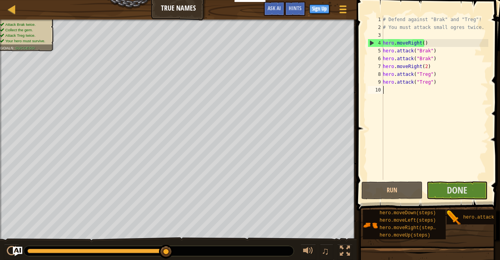
click at [391, 94] on div "# Defend against "Brak" and "Treg"! # You must attack small ogres twice. hero .…" at bounding box center [434, 106] width 107 height 180
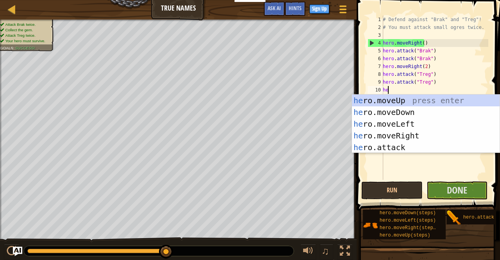
type textarea "her"
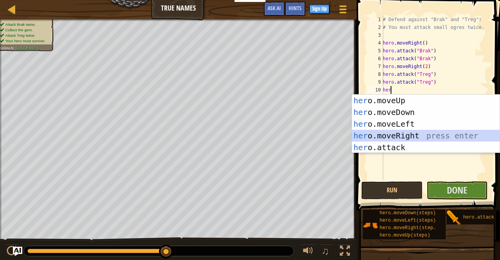
click at [387, 132] on div "her o.moveUp press enter her o.moveDown press enter her o.moveLeft press enter …" at bounding box center [426, 135] width 148 height 82
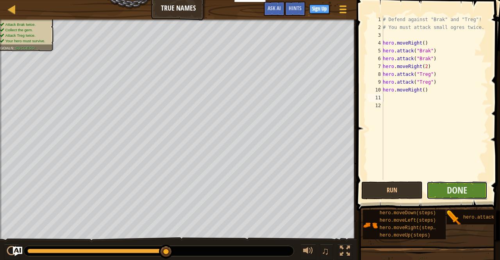
click at [472, 190] on button "Done" at bounding box center [456, 190] width 61 height 18
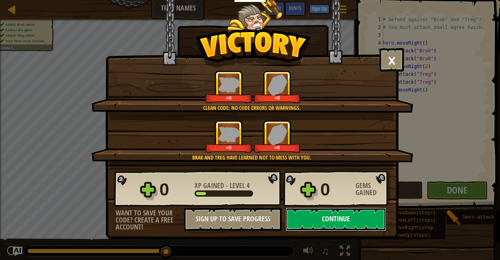
click at [365, 214] on button "Continue" at bounding box center [335, 218] width 101 height 23
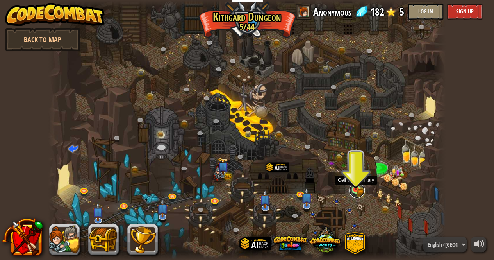
click at [355, 192] on link at bounding box center [357, 190] width 16 height 16
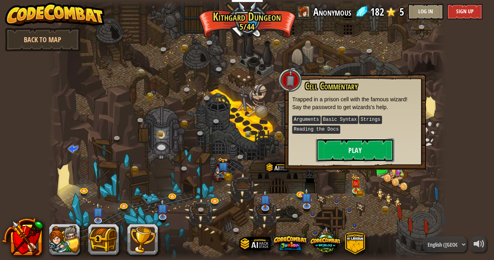
click at [353, 154] on button "Play" at bounding box center [355, 149] width 78 height 23
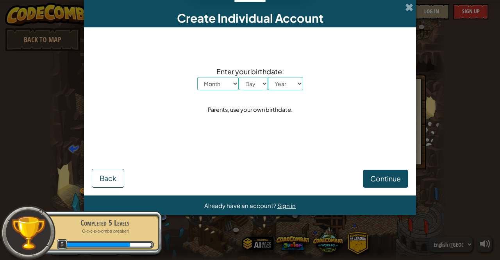
click at [410, 14] on div "Create Individual Account" at bounding box center [250, 13] width 332 height 27
click at [409, 8] on span at bounding box center [409, 7] width 8 height 8
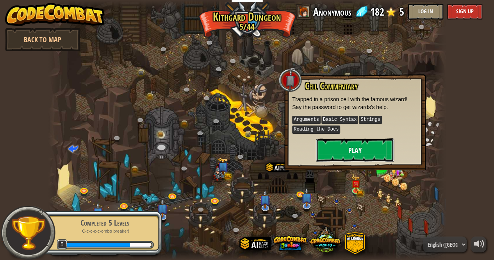
click at [357, 152] on button "Play" at bounding box center [355, 149] width 78 height 23
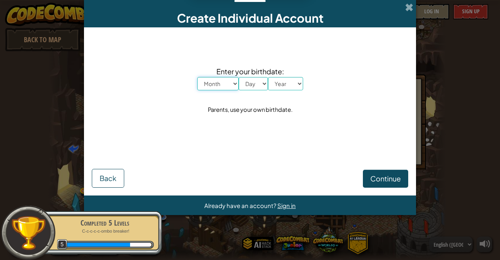
click at [212, 86] on select "Month January February March April May June July August September October Novem…" at bounding box center [217, 83] width 41 height 13
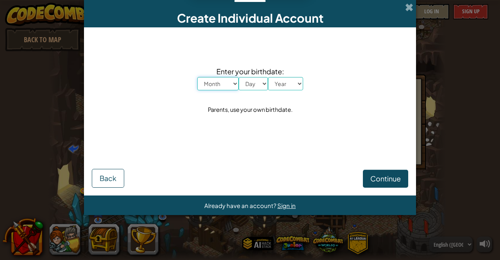
select select "10"
click at [197, 77] on select "Month January February March April May June July August September October Novem…" at bounding box center [217, 83] width 41 height 13
click at [260, 85] on select "Day 1 2 3 4 5 6 7 8 9 10 11 12 13 14 15 16 17 18 19 20 21 22 23 24 25 26 27 28 …" at bounding box center [252, 83] width 29 height 13
select select "24"
click at [238, 77] on select "Day 1 2 3 4 5 6 7 8 9 10 11 12 13 14 15 16 17 18 19 20 21 22 23 24 25 26 27 28 …" at bounding box center [252, 83] width 29 height 13
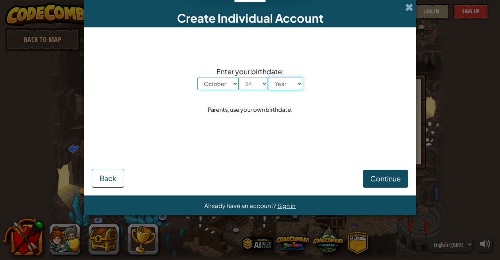
click at [293, 88] on select "Year [DATE] 2024 2023 2022 2021 2020 2019 2018 2017 2016 2015 2014 2013 2012 20…" at bounding box center [285, 83] width 35 height 13
select select "2012"
click at [268, 77] on select "Year [DATE] 2024 2023 2022 2021 2020 2019 2018 2017 2016 2015 2014 2013 2012 20…" at bounding box center [285, 83] width 35 height 13
click at [377, 181] on span "Continue" at bounding box center [385, 178] width 30 height 9
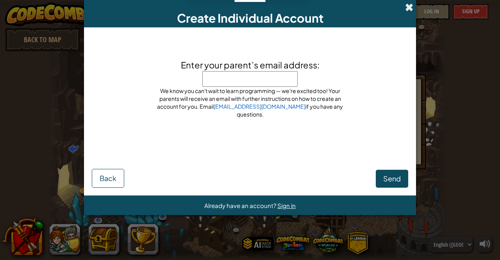
click at [408, 9] on span at bounding box center [409, 7] width 8 height 8
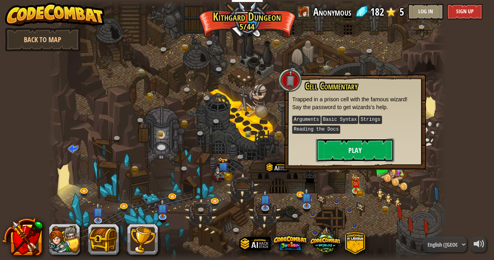
click at [348, 147] on button "Play" at bounding box center [355, 149] width 78 height 23
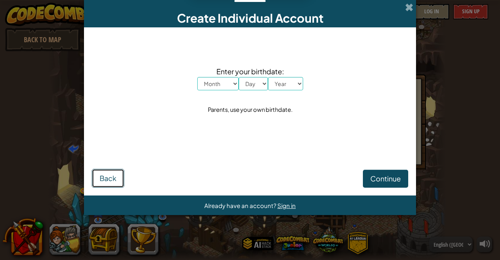
click at [111, 184] on button "Back" at bounding box center [108, 178] width 32 height 19
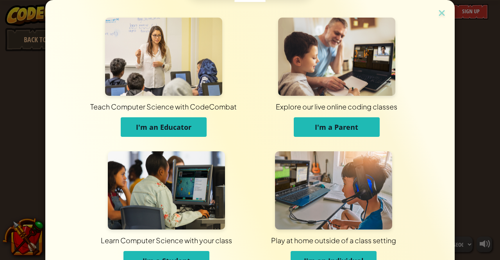
scroll to position [49, 0]
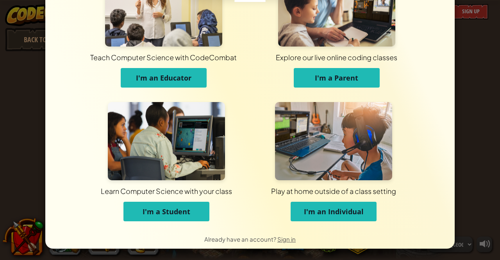
click at [175, 208] on span "I'm a Student" at bounding box center [166, 210] width 48 height 9
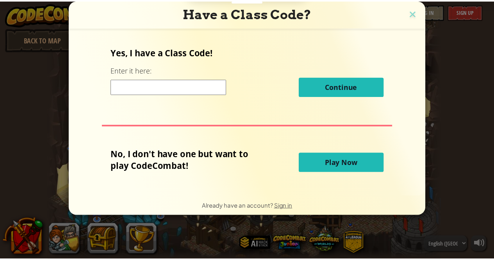
scroll to position [0, 0]
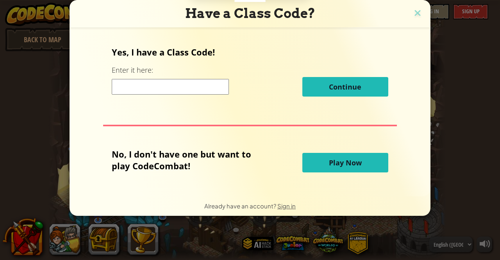
click at [329, 167] on span "Play Now" at bounding box center [345, 162] width 33 height 9
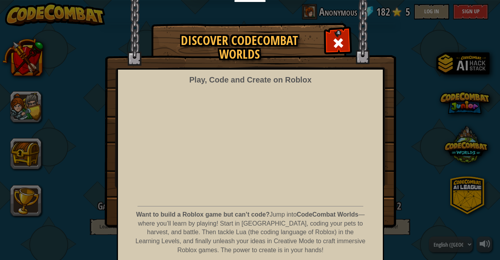
click at [332, 41] on span at bounding box center [338, 43] width 12 height 12
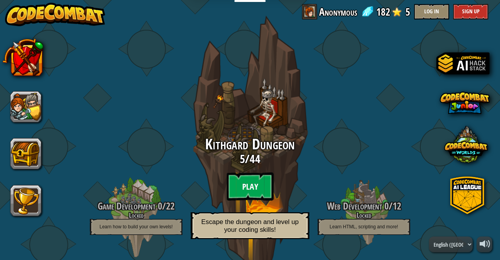
click at [245, 196] on btn "Play" at bounding box center [249, 186] width 47 height 28
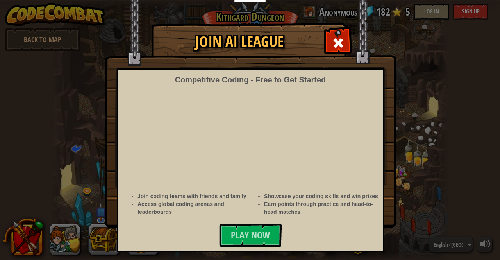
click at [340, 42] on span at bounding box center [338, 43] width 12 height 12
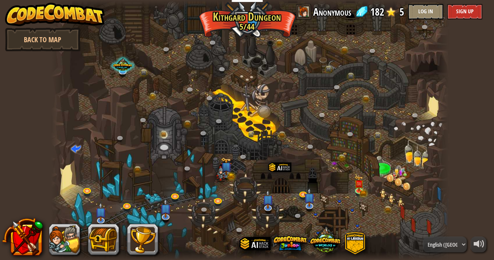
click at [352, 187] on div at bounding box center [249, 130] width 397 height 260
click at [357, 187] on img at bounding box center [358, 179] width 9 height 21
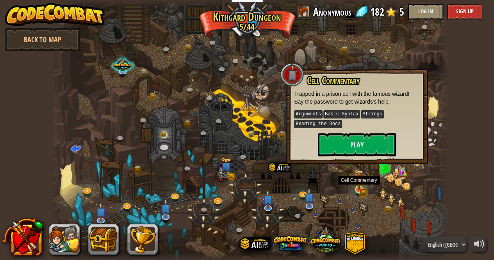
click at [357, 187] on img at bounding box center [358, 179] width 9 height 21
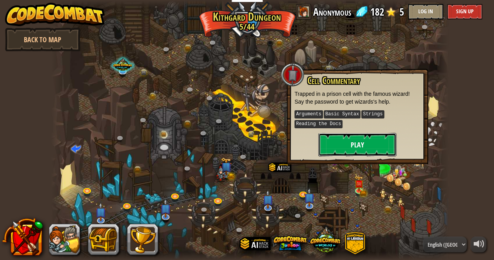
click at [357, 146] on button "Play" at bounding box center [357, 144] width 78 height 23
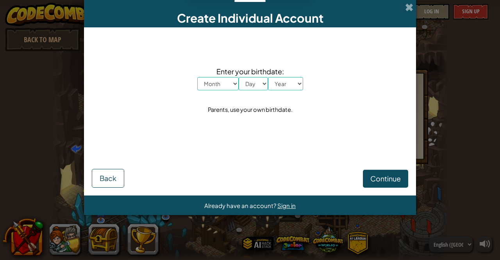
click at [405, 3] on span at bounding box center [409, 7] width 8 height 8
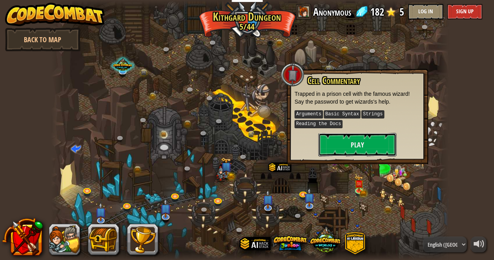
click at [318, 133] on button "Play" at bounding box center [357, 144] width 78 height 23
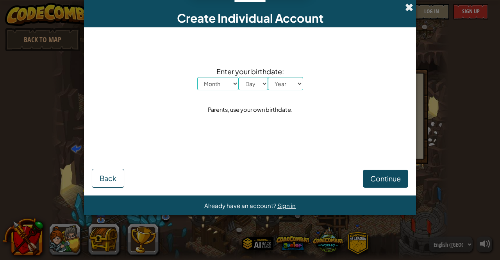
click at [405, 8] on span at bounding box center [409, 7] width 8 height 8
